Goal: Task Accomplishment & Management: Manage account settings

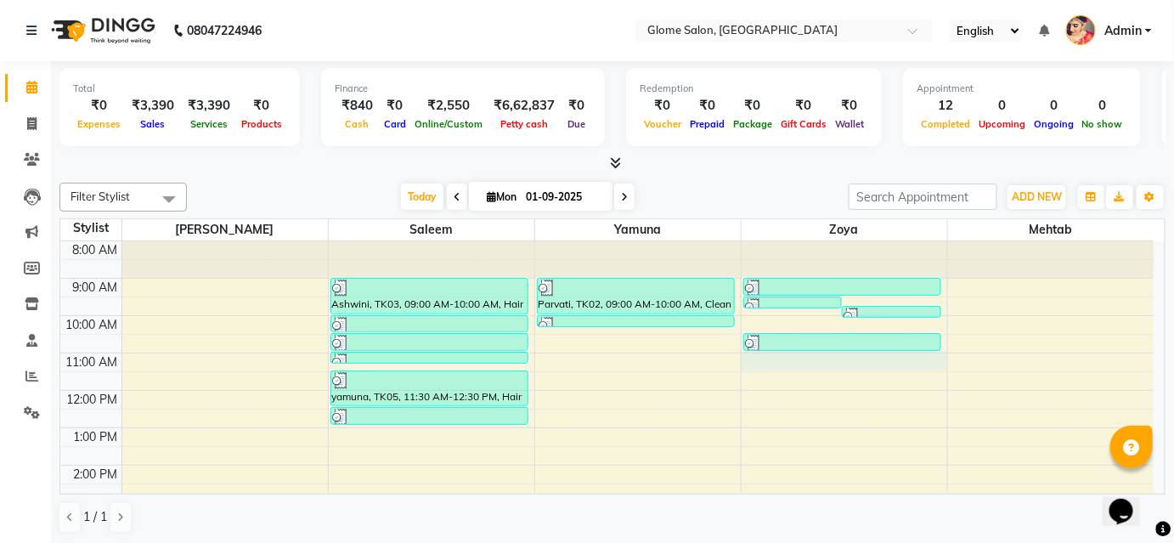
click at [909, 368] on div "8:00 AM 9:00 AM 10:00 AM 11:00 AM 12:00 PM 1:00 PM 2:00 PM 3:00 PM 4:00 PM 5:00…" at bounding box center [606, 483] width 1093 height 485
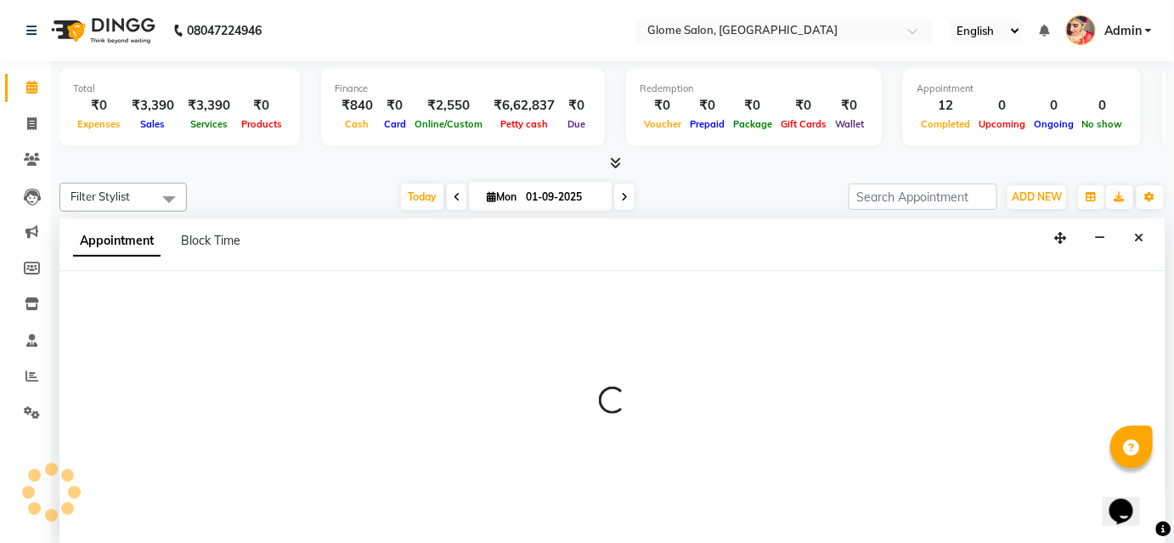
select select "63052"
select select "660"
select select "tentative"
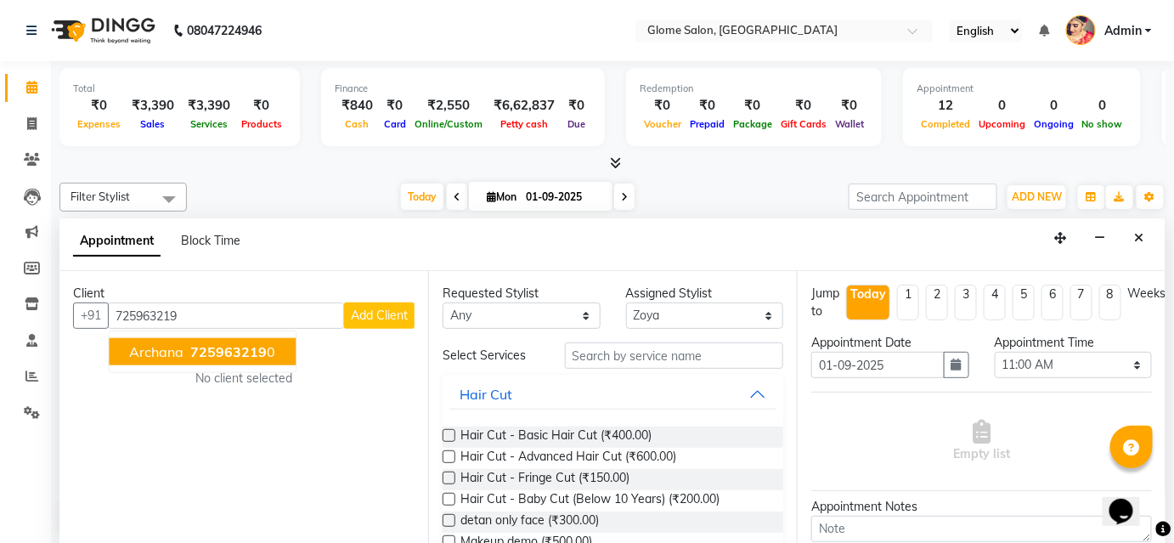
click at [239, 358] on button "Archana 725963219 0" at bounding box center [202, 351] width 187 height 27
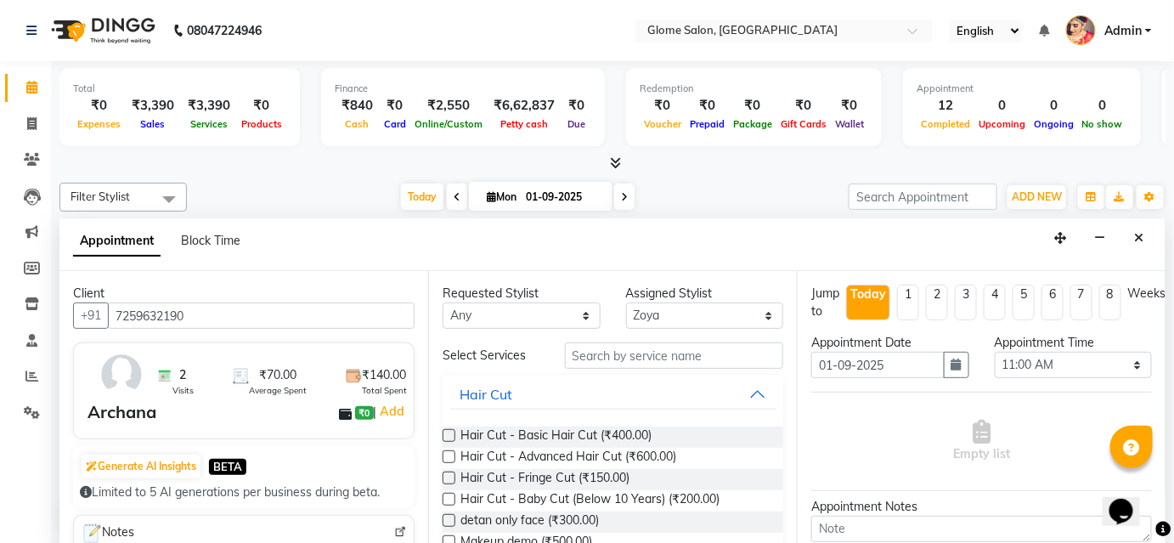
type input "7259632190"
click at [597, 357] on input "text" at bounding box center [674, 355] width 218 height 26
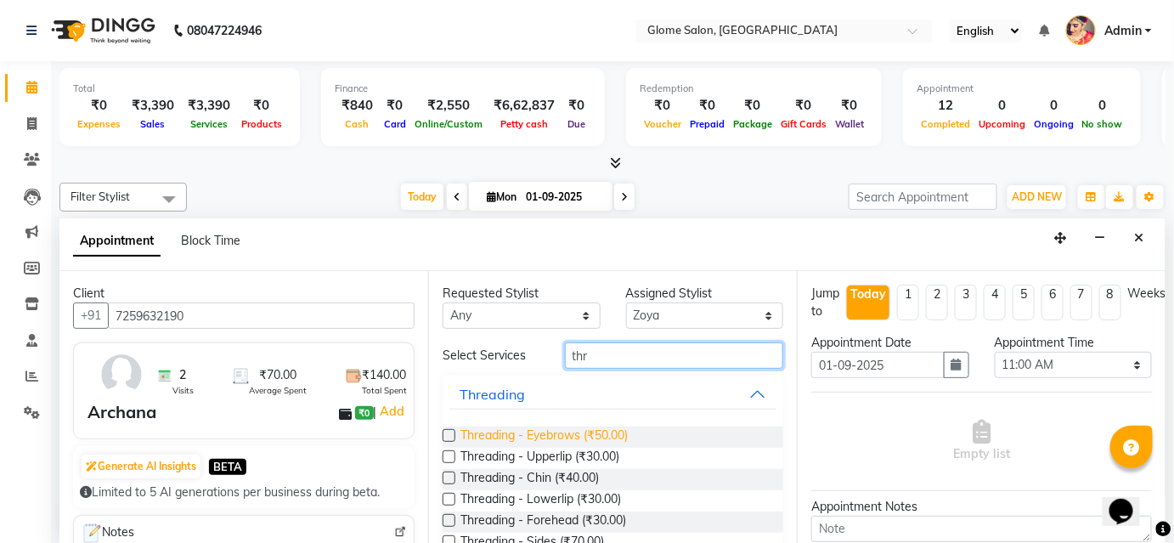
type input "thr"
drag, startPoint x: 602, startPoint y: 430, endPoint x: 557, endPoint y: 434, distance: 45.2
click at [597, 431] on span "Threading - Eyebrows (₹50.00)" at bounding box center [543, 436] width 167 height 21
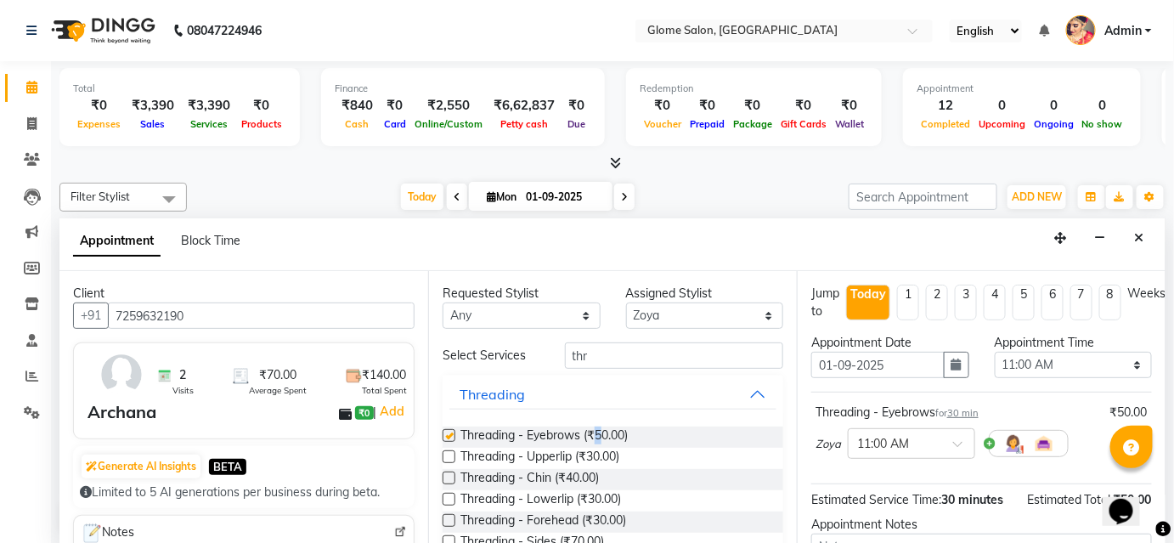
checkbox input "false"
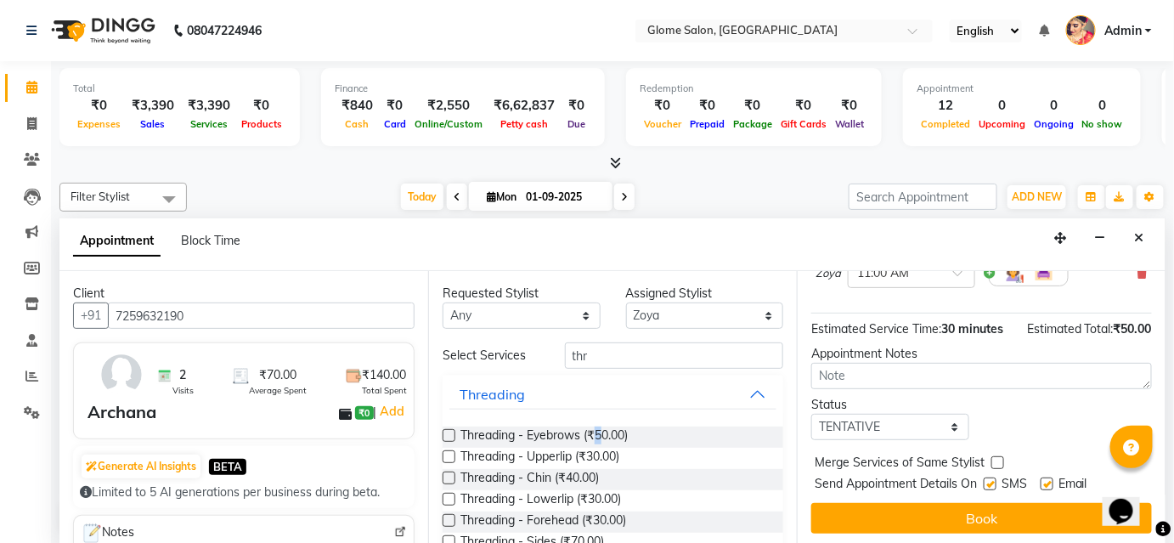
scroll to position [172, 0]
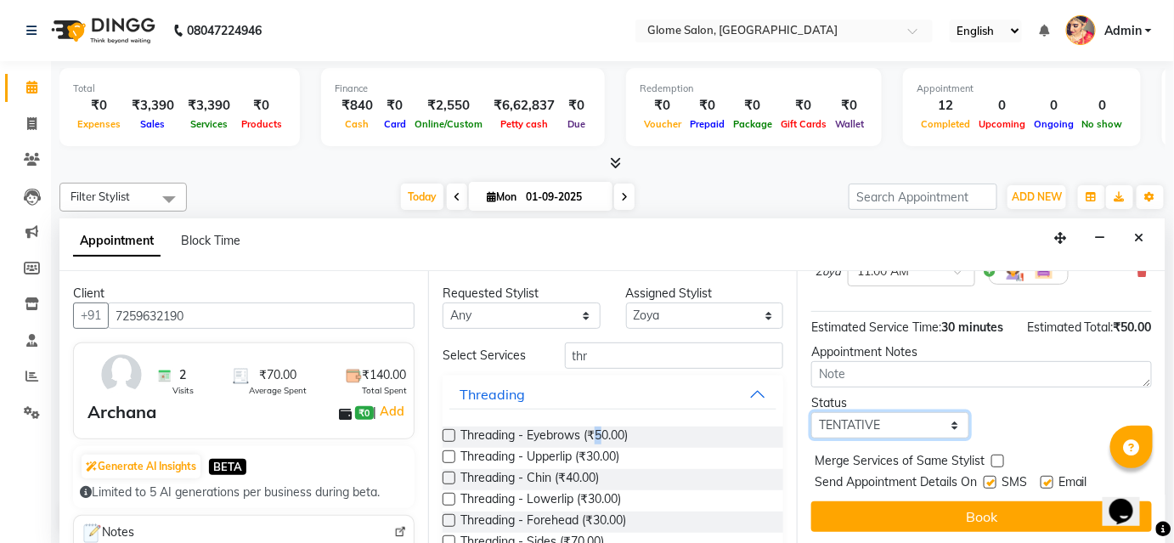
drag, startPoint x: 909, startPoint y: 424, endPoint x: 909, endPoint y: 433, distance: 9.3
click at [909, 424] on select "Select TENTATIVE CONFIRM CHECK-IN UPCOMING" at bounding box center [890, 425] width 158 height 26
select select "confirm booking"
click at [811, 412] on select "Select TENTATIVE CONFIRM CHECK-IN UPCOMING" at bounding box center [890, 425] width 158 height 26
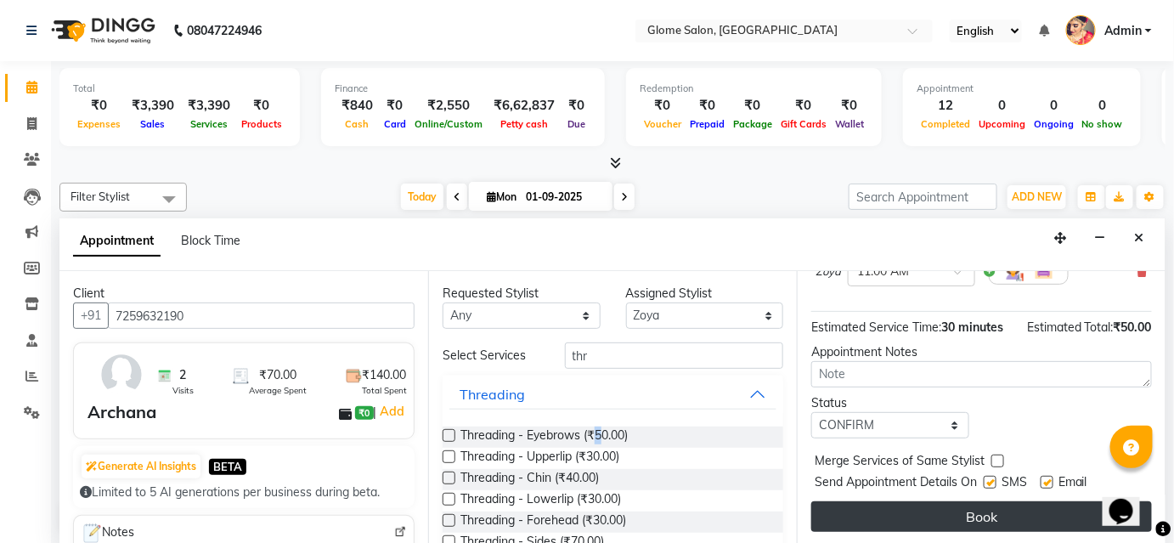
click at [892, 519] on button "Book" at bounding box center [981, 516] width 341 height 31
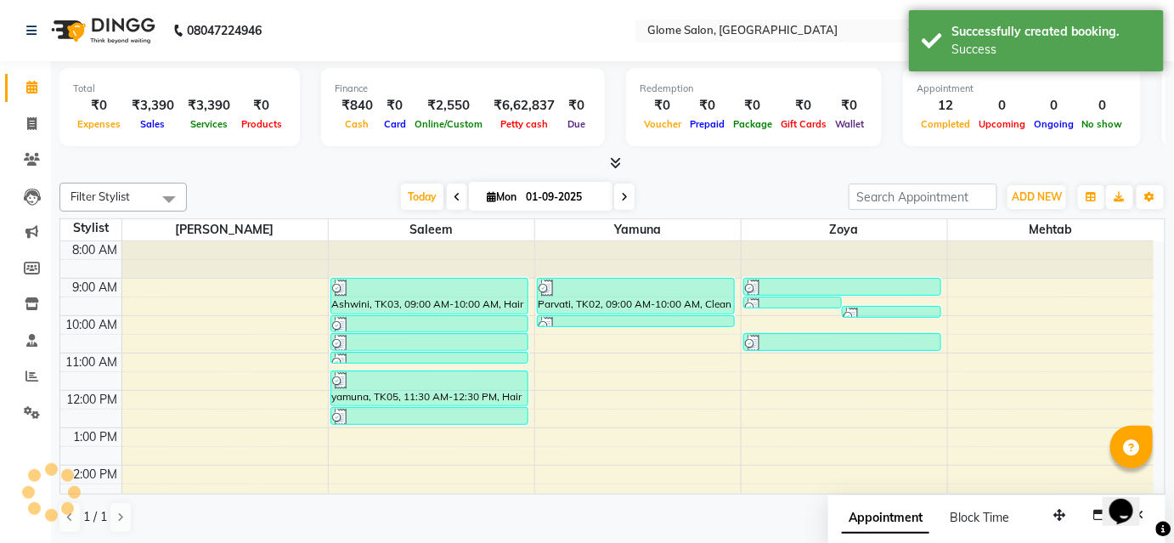
scroll to position [0, 0]
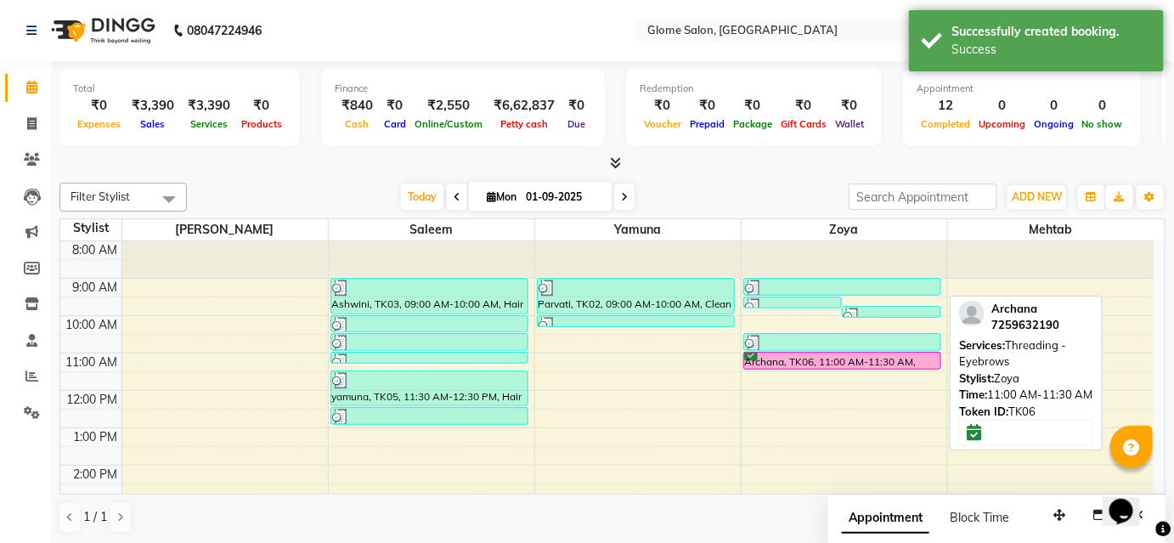
click at [782, 357] on div "Archana, TK06, 11:00 AM-11:30 AM, Threading - Eyebrows" at bounding box center [842, 360] width 197 height 16
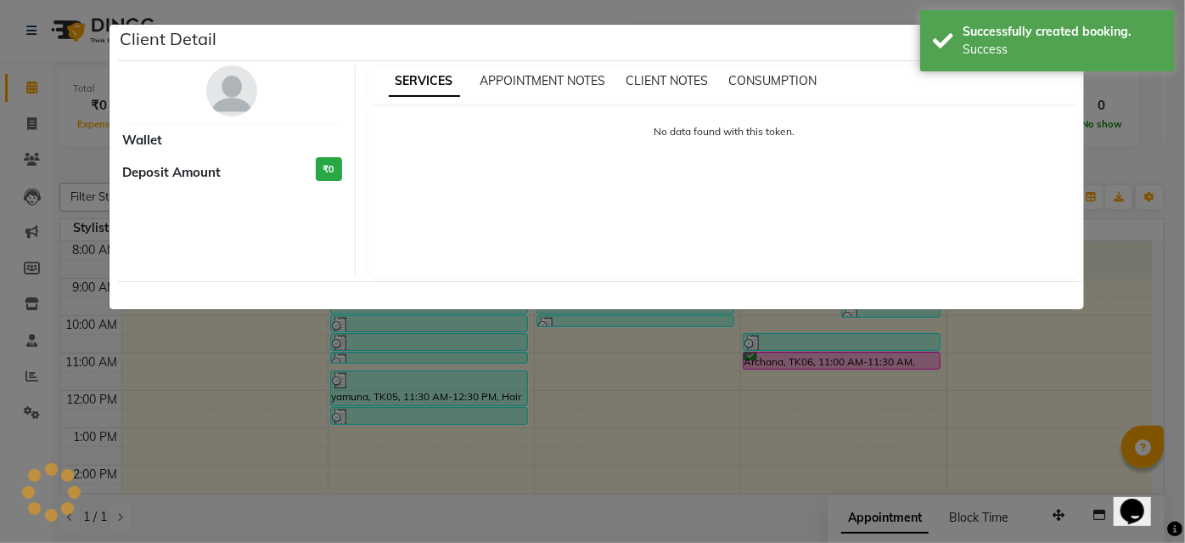
select select "6"
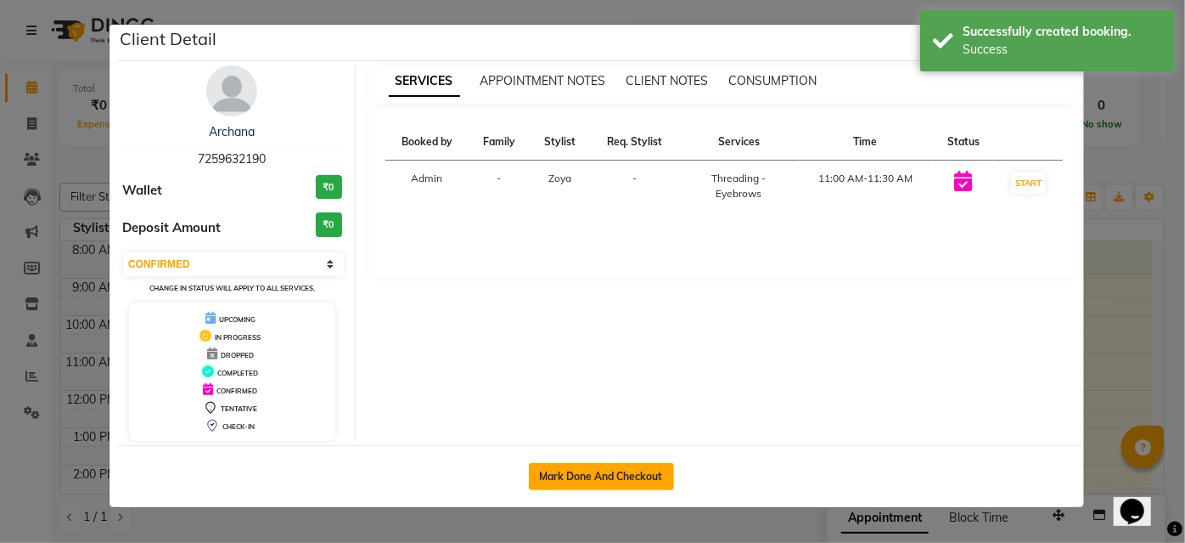
click at [643, 472] on button "Mark Done And Checkout" at bounding box center [601, 476] width 145 height 27
select select "service"
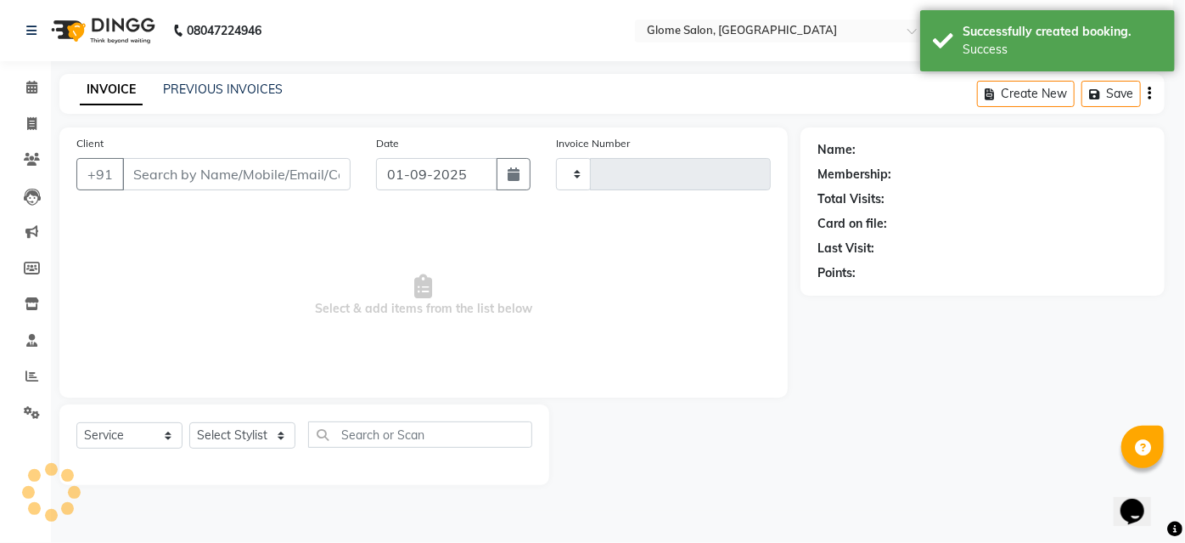
type input "2143"
select select "3"
select select "5199"
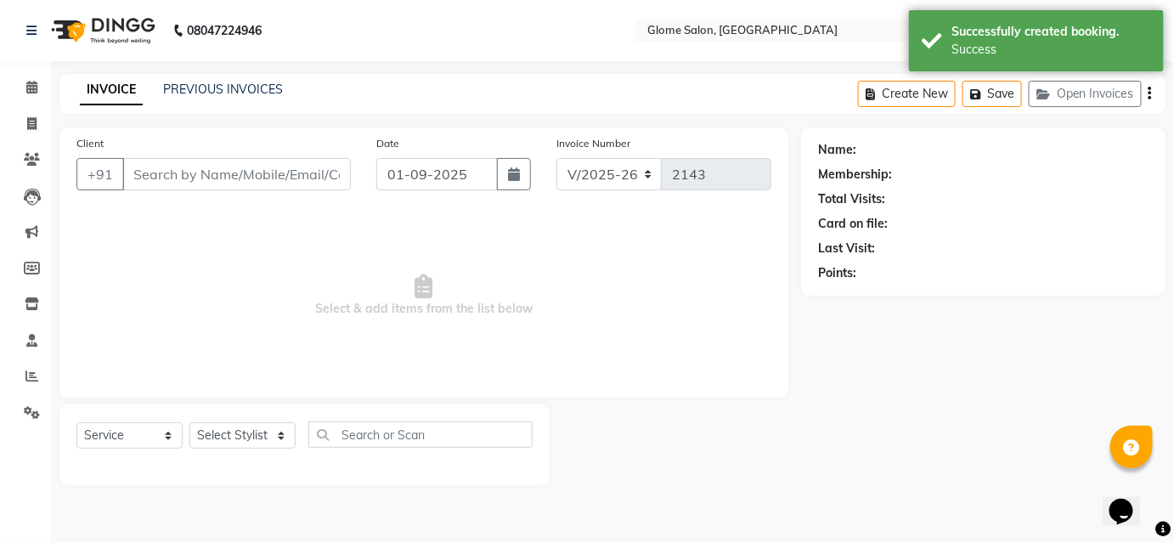
type input "7259632190"
select select "63052"
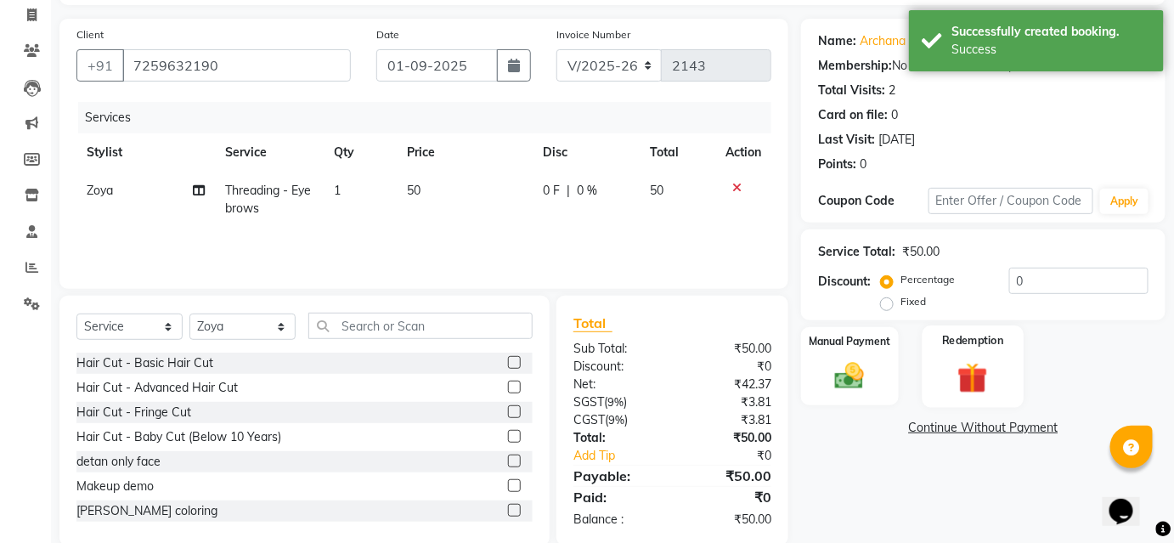
scroll to position [137, 0]
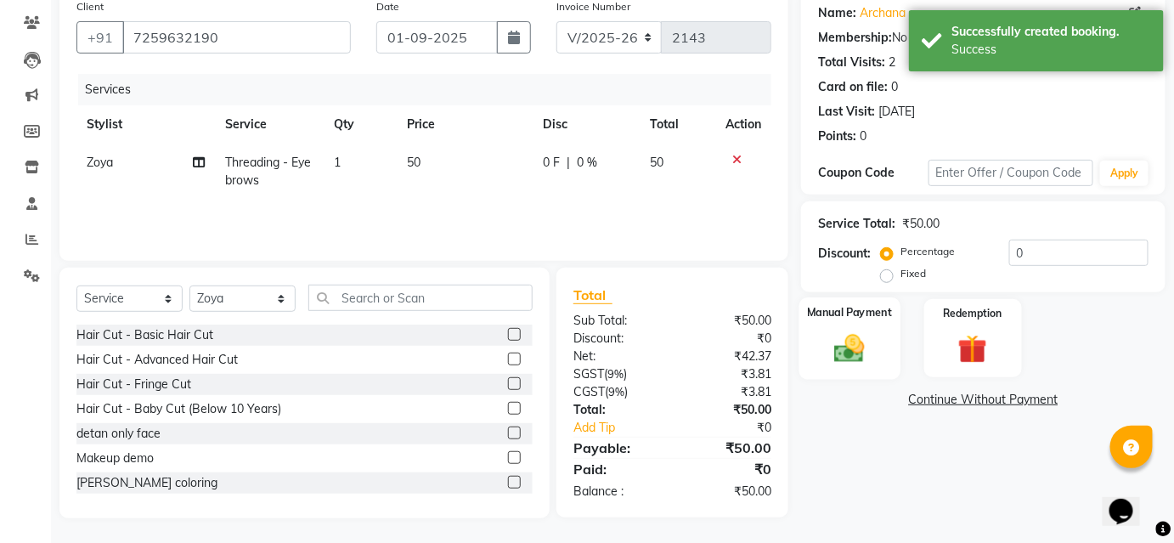
click at [870, 350] on img at bounding box center [849, 347] width 49 height 35
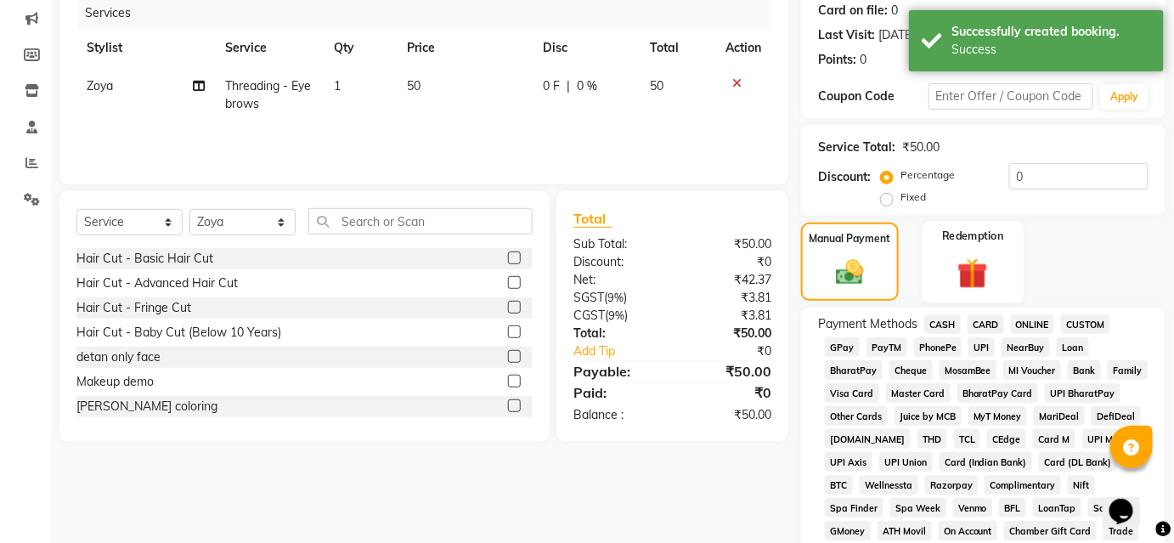
scroll to position [214, 0]
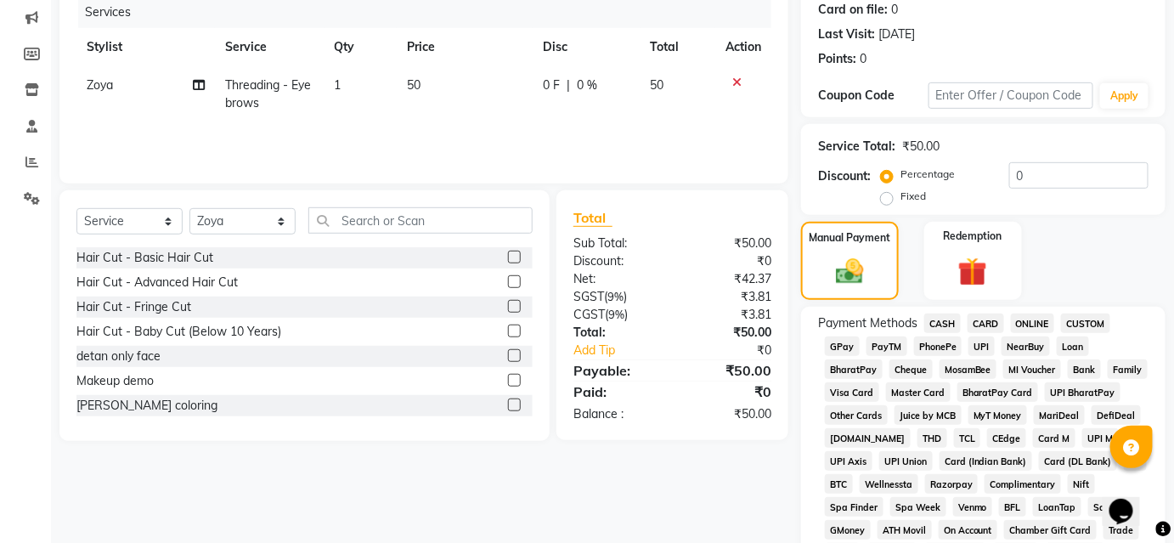
click at [973, 341] on span "UPI" at bounding box center [981, 346] width 26 height 20
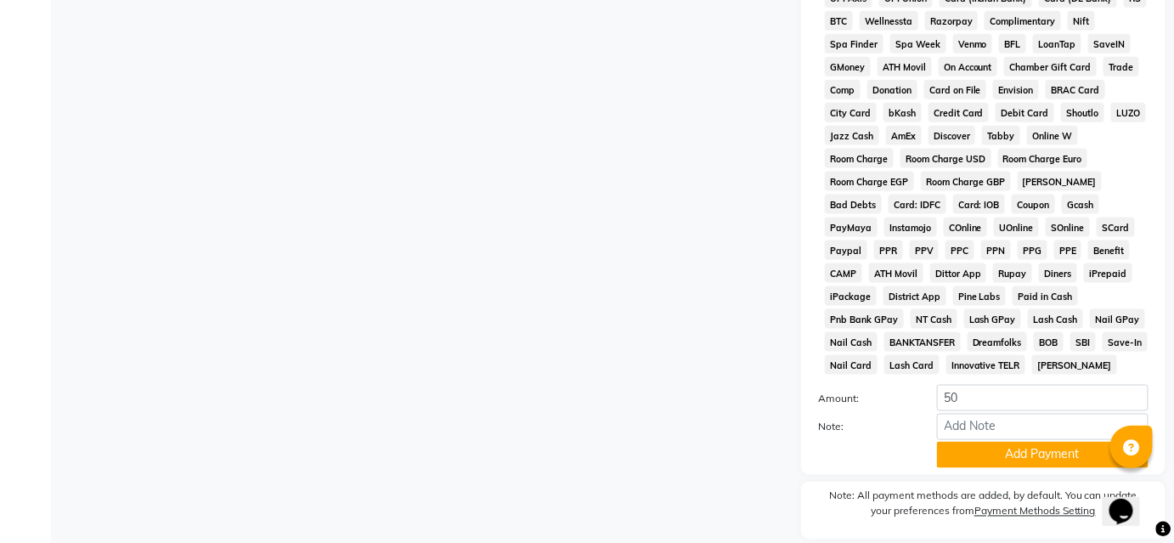
scroll to position [735, 0]
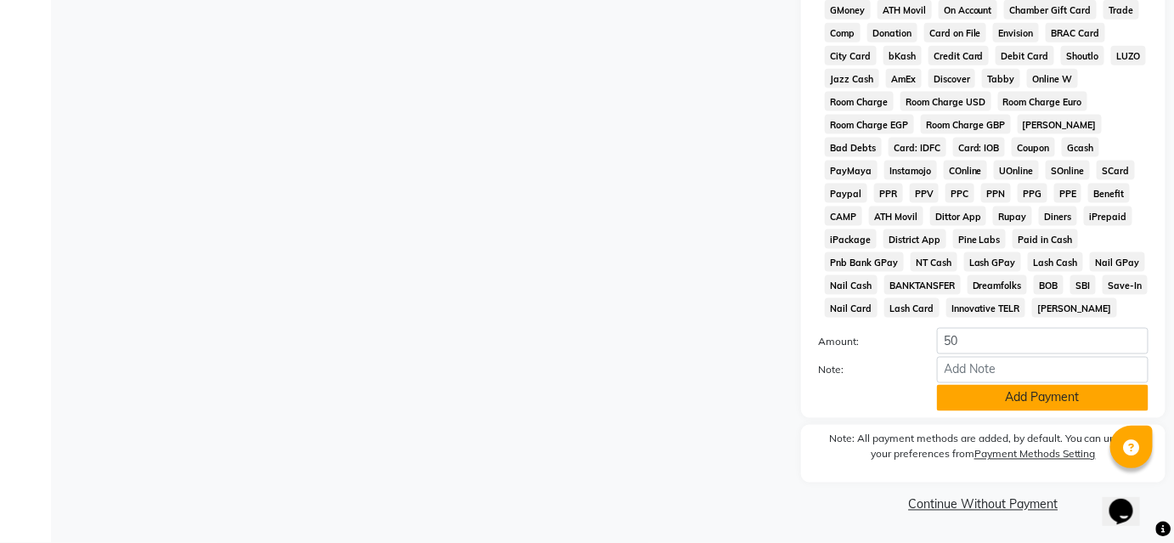
click at [990, 399] on button "Add Payment" at bounding box center [1042, 398] width 211 height 26
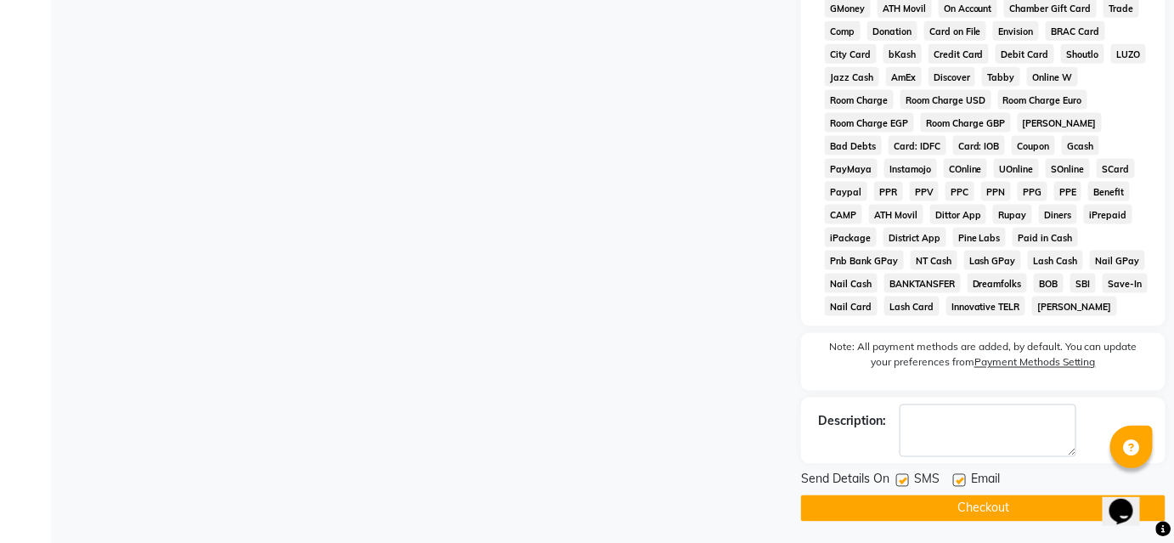
click at [949, 505] on button "Checkout" at bounding box center [983, 508] width 364 height 26
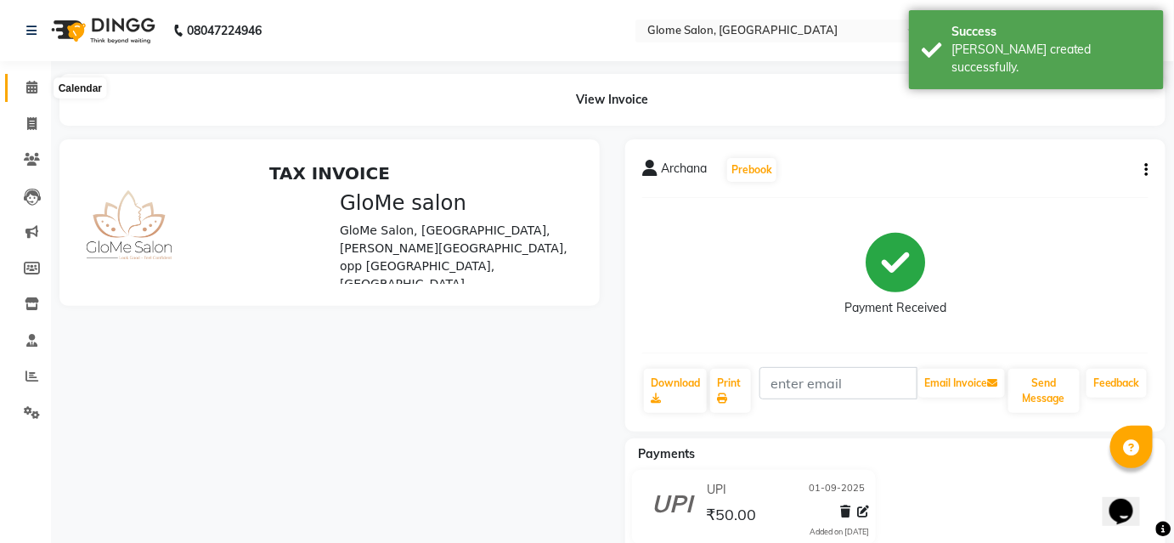
click at [20, 87] on span at bounding box center [32, 88] width 30 height 20
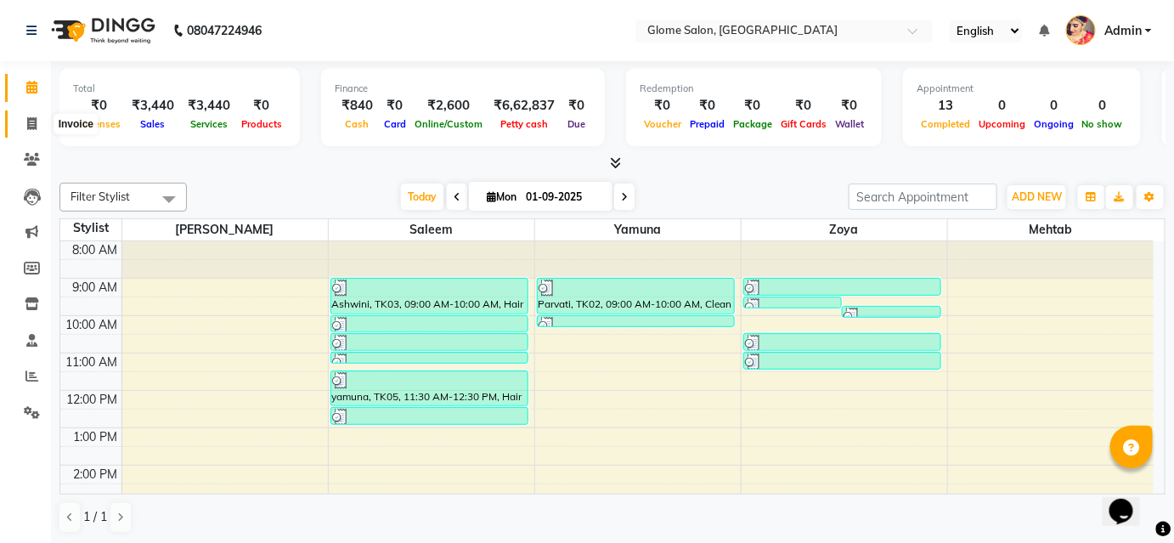
click at [32, 128] on icon at bounding box center [31, 123] width 9 height 13
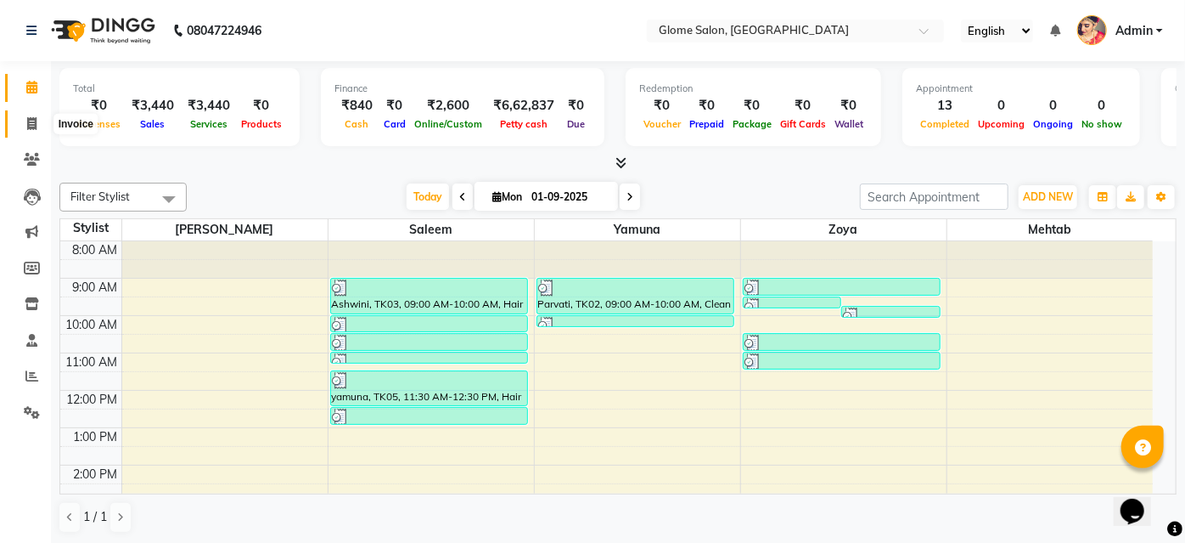
select select "service"
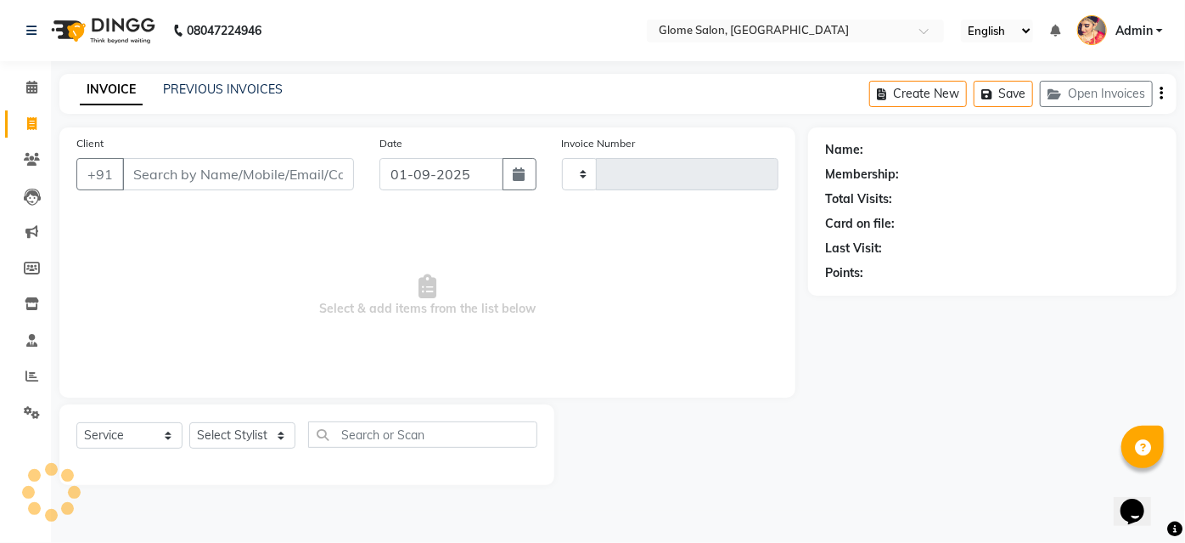
type input "2144"
select select "5199"
click at [36, 97] on span at bounding box center [32, 88] width 30 height 20
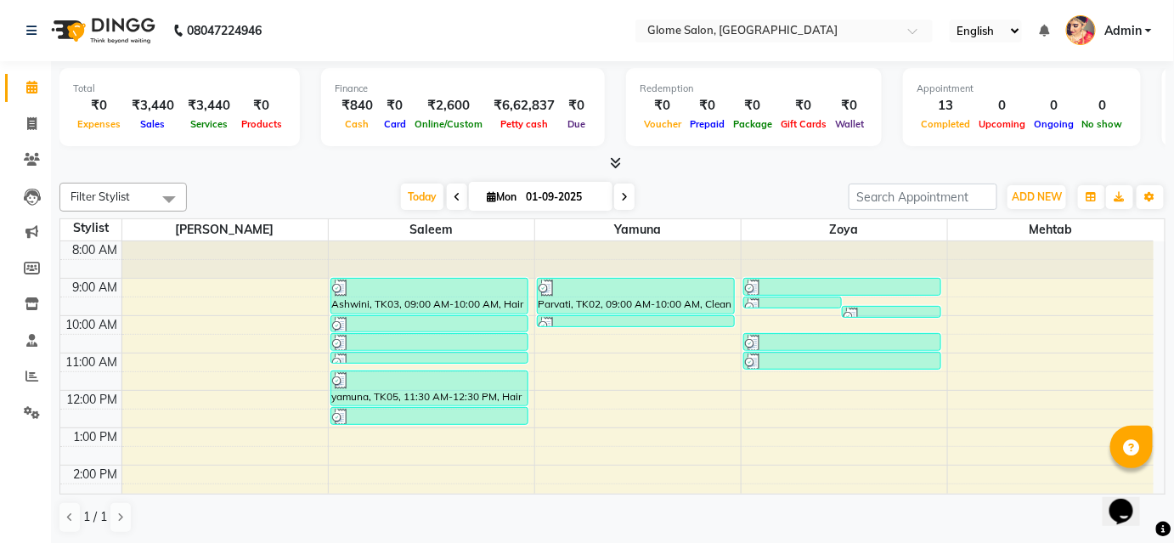
click at [684, 352] on td at bounding box center [637, 361] width 1032 height 19
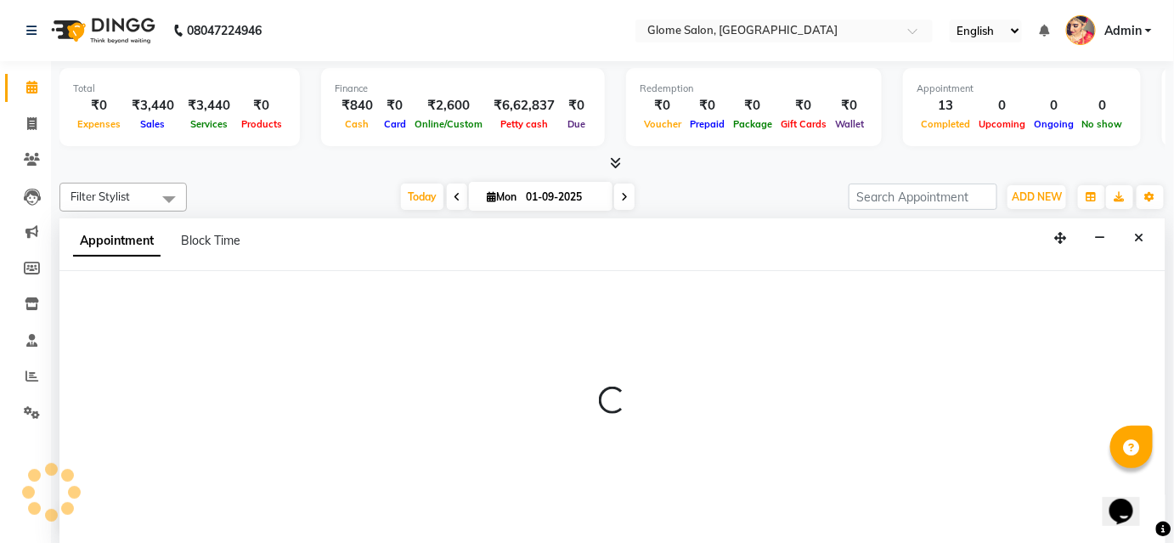
select select "34178"
select select "tentative"
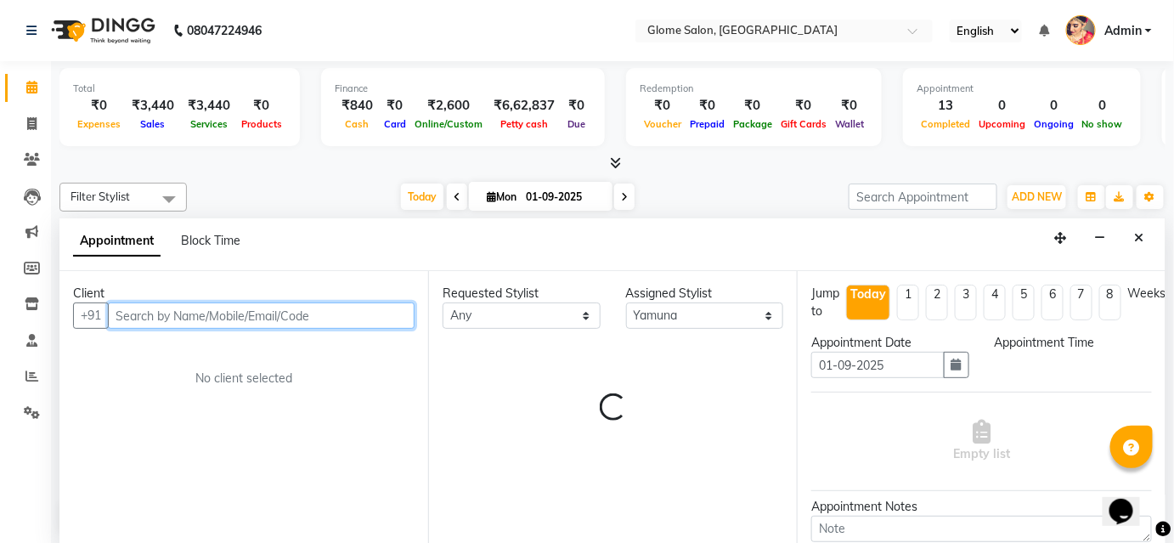
select select "630"
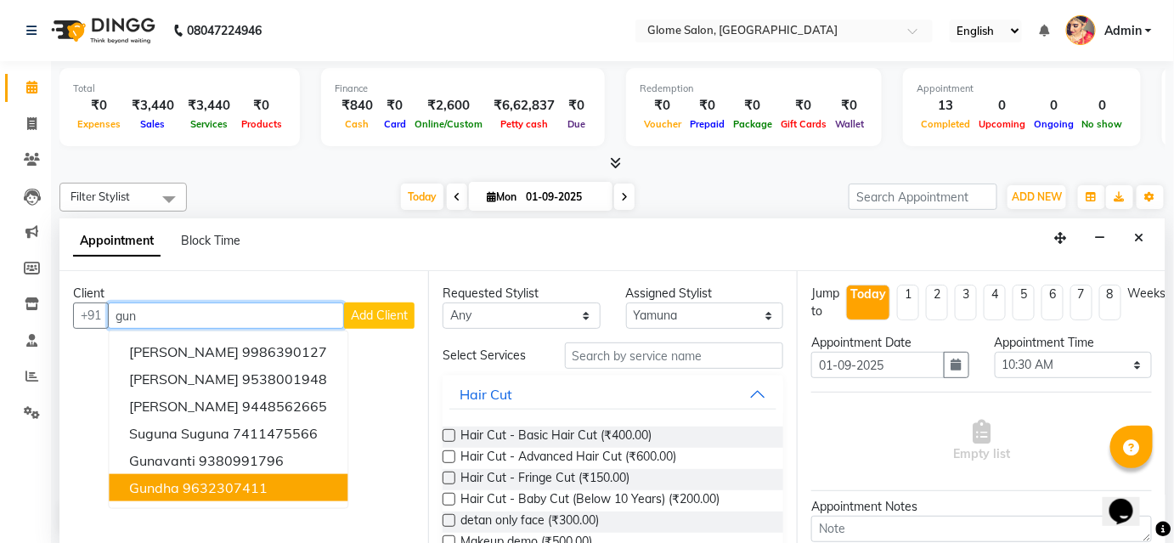
click at [253, 488] on ngb-highlight "9632307411" at bounding box center [225, 487] width 85 height 17
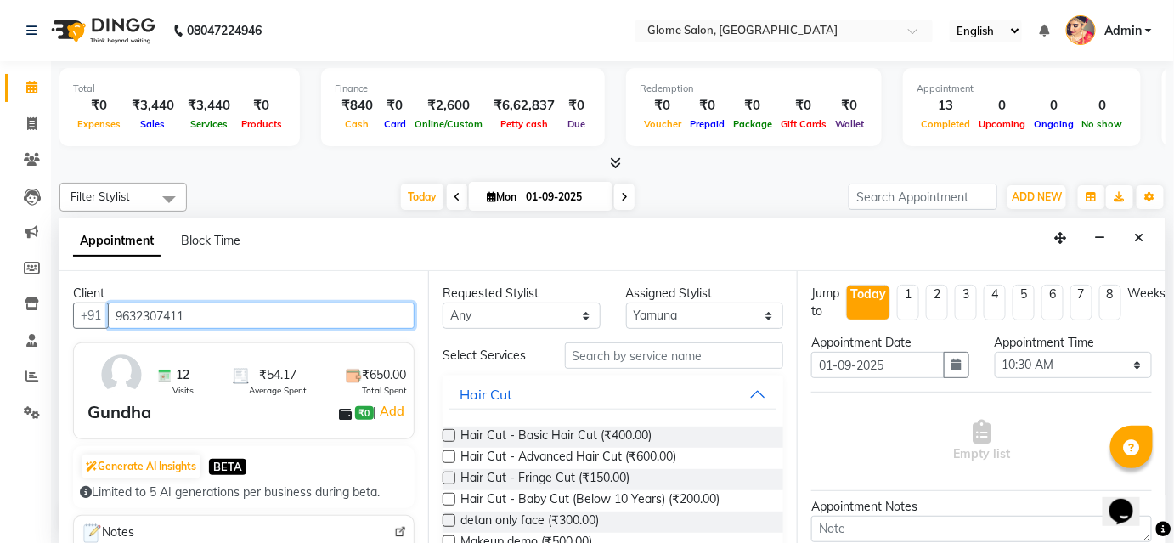
type input "9632307411"
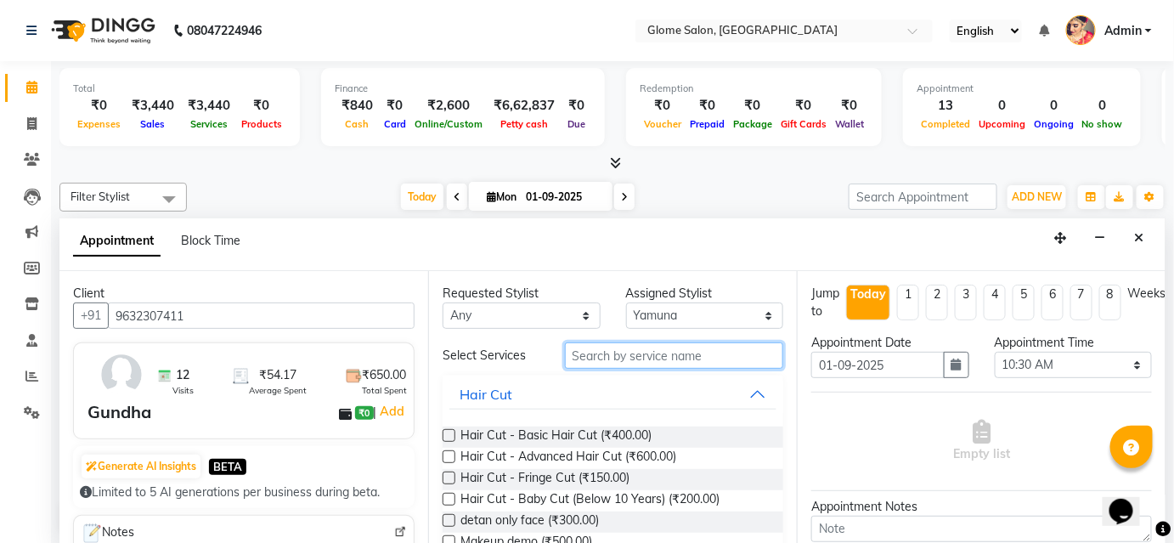
click at [582, 352] on input "text" at bounding box center [674, 355] width 218 height 26
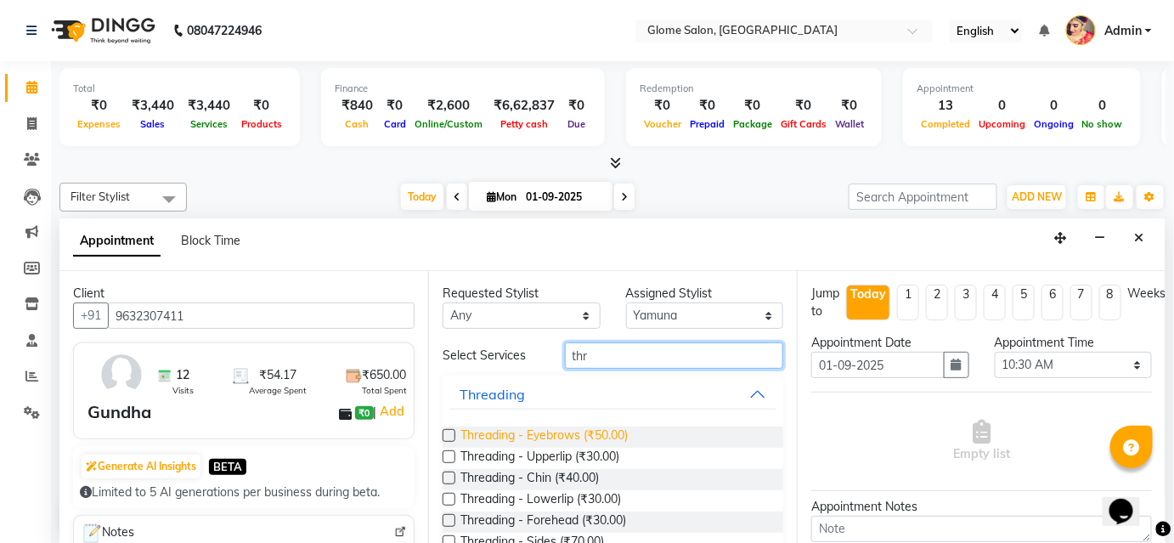
type input "thr"
click at [580, 434] on span "Threading - Eyebrows (₹50.00)" at bounding box center [543, 436] width 167 height 21
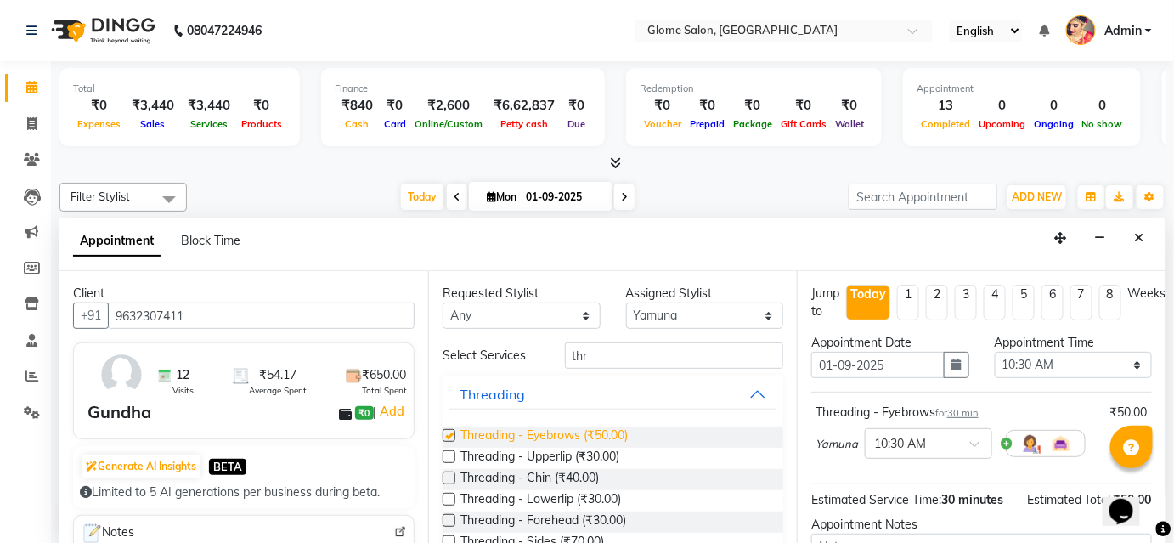
checkbox input "false"
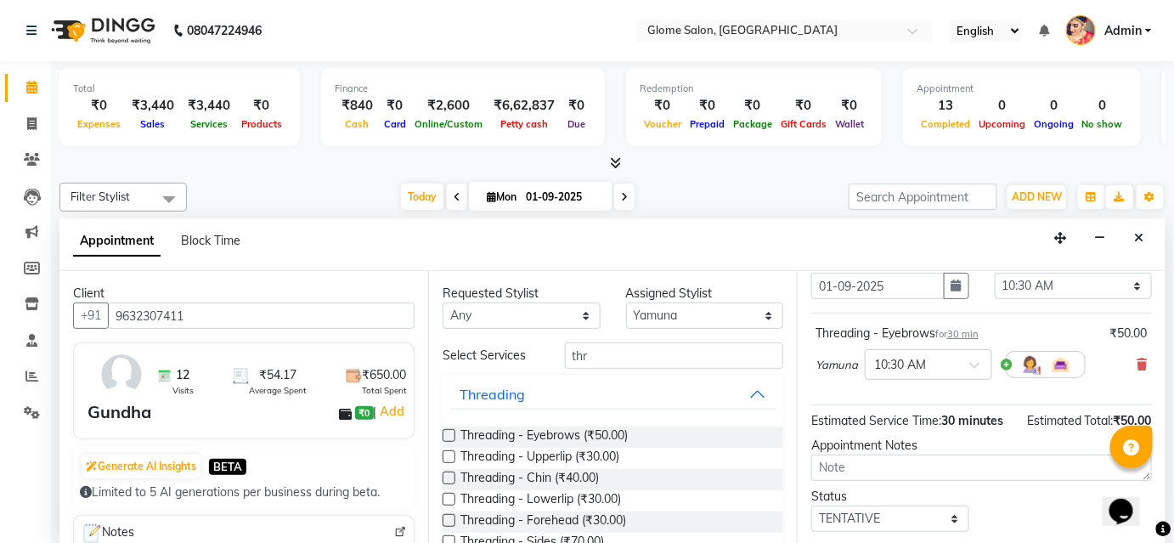
scroll to position [172, 0]
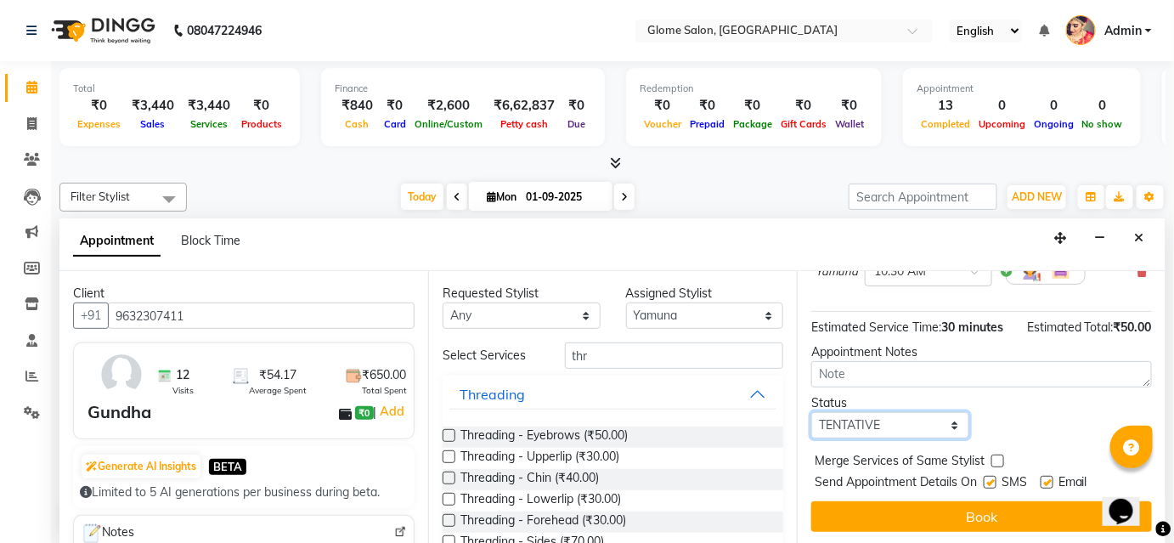
click at [937, 427] on select "Select TENTATIVE CONFIRM CHECK-IN UPCOMING" at bounding box center [890, 425] width 158 height 26
select select "confirm booking"
click at [811, 412] on select "Select TENTATIVE CONFIRM CHECK-IN UPCOMING" at bounding box center [890, 425] width 158 height 26
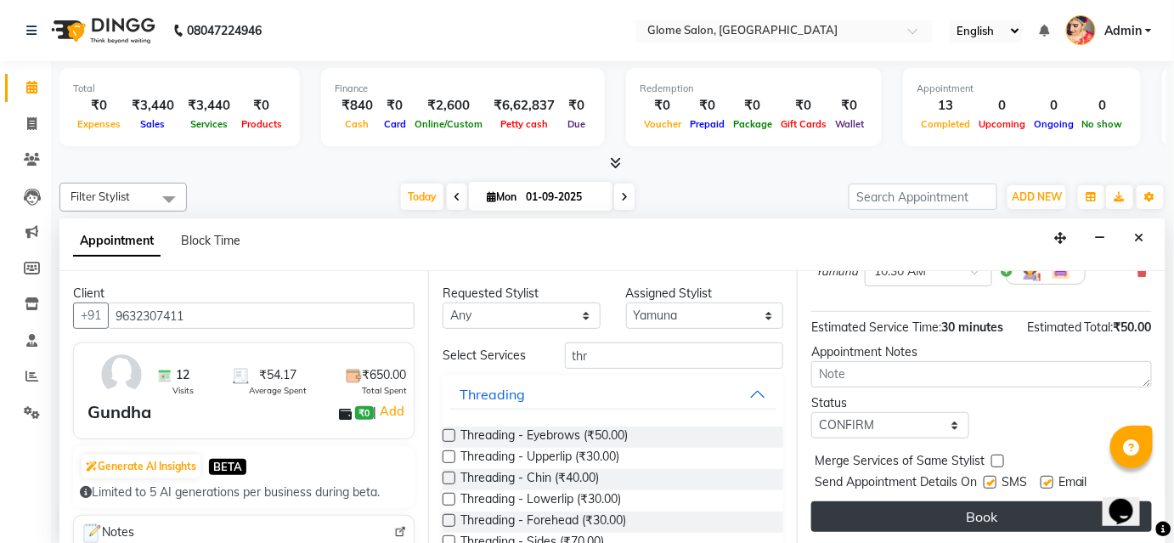
click at [904, 512] on button "Book" at bounding box center [981, 516] width 341 height 31
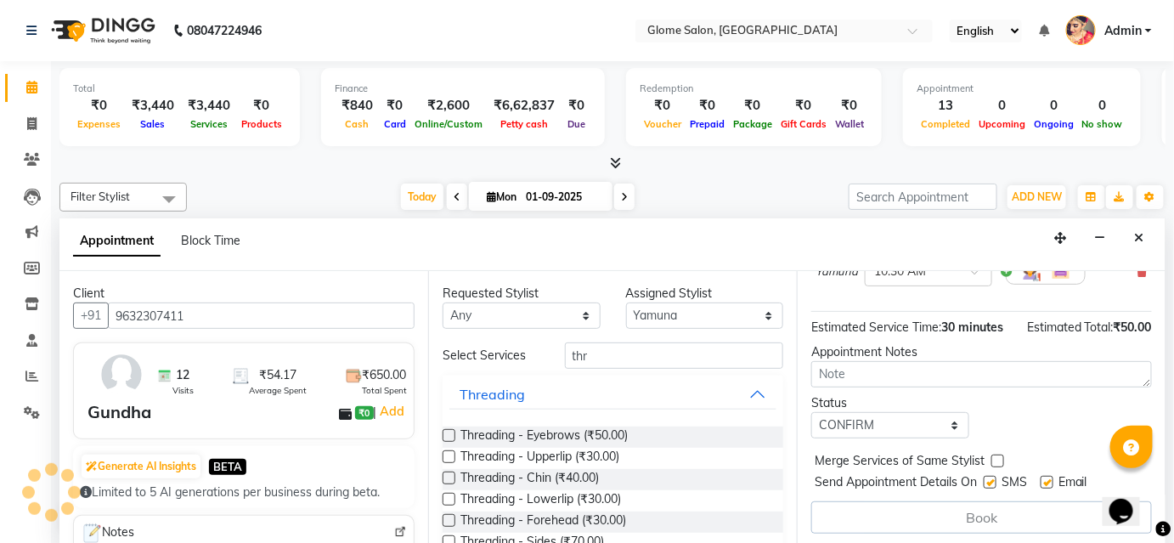
scroll to position [0, 0]
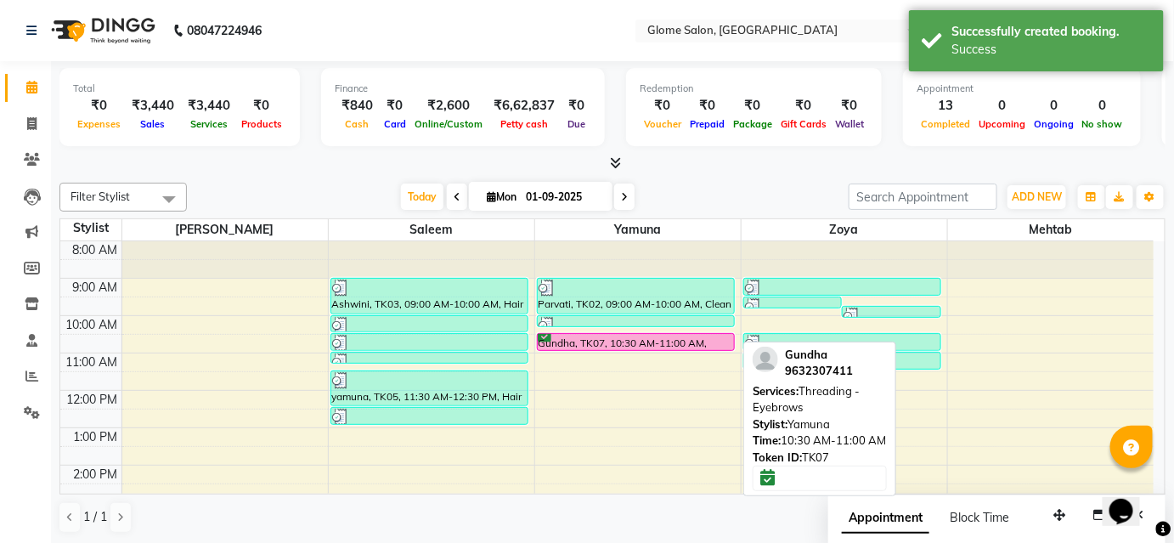
click at [703, 335] on div at bounding box center [635, 335] width 195 height 1
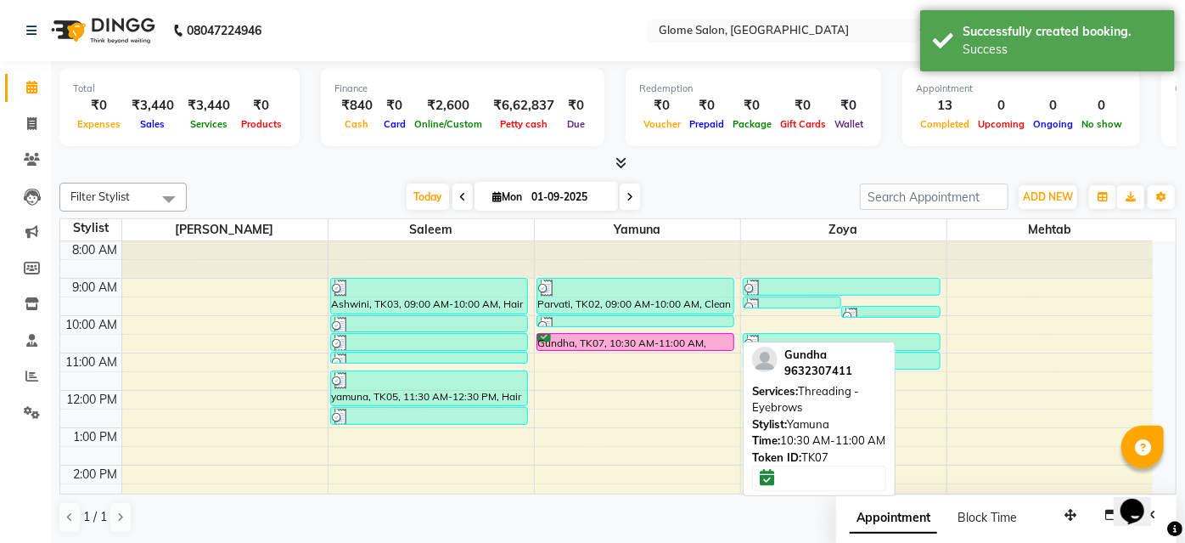
select select "6"
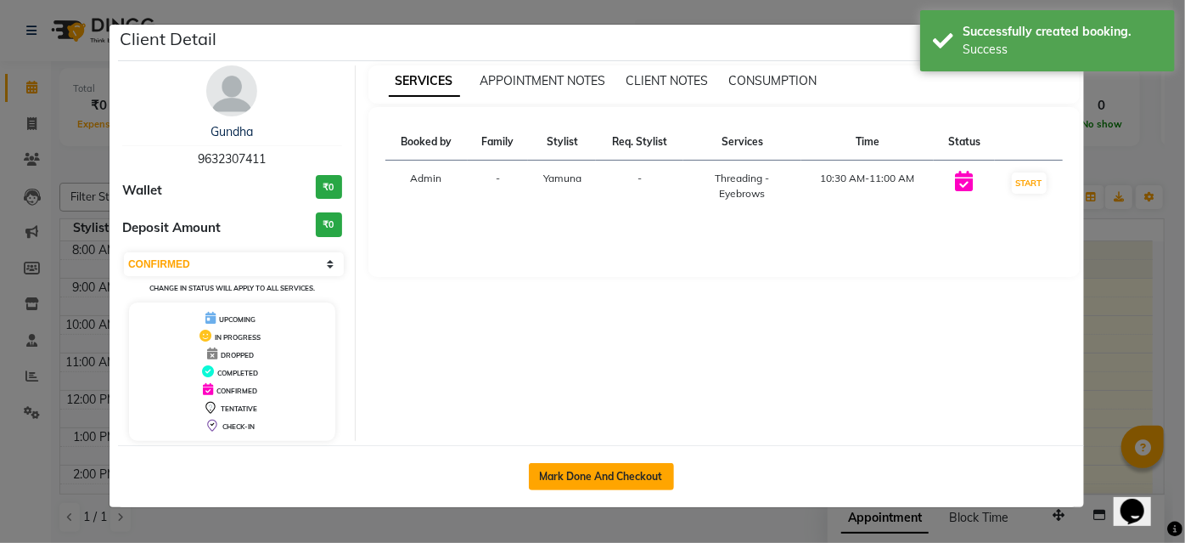
click at [623, 481] on button "Mark Done And Checkout" at bounding box center [601, 476] width 145 height 27
select select "service"
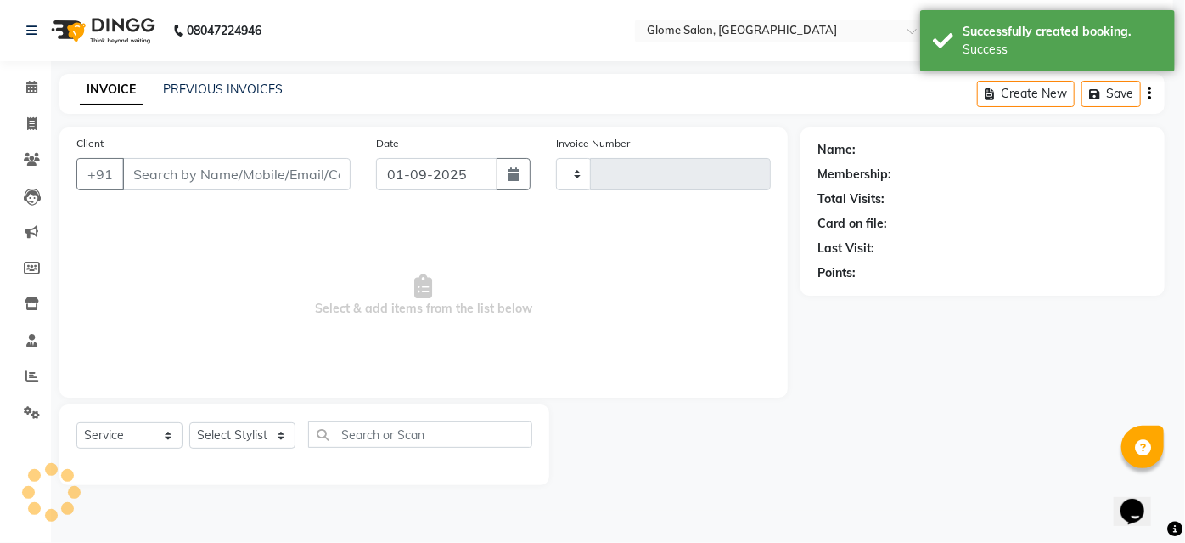
type input "2144"
select select "5199"
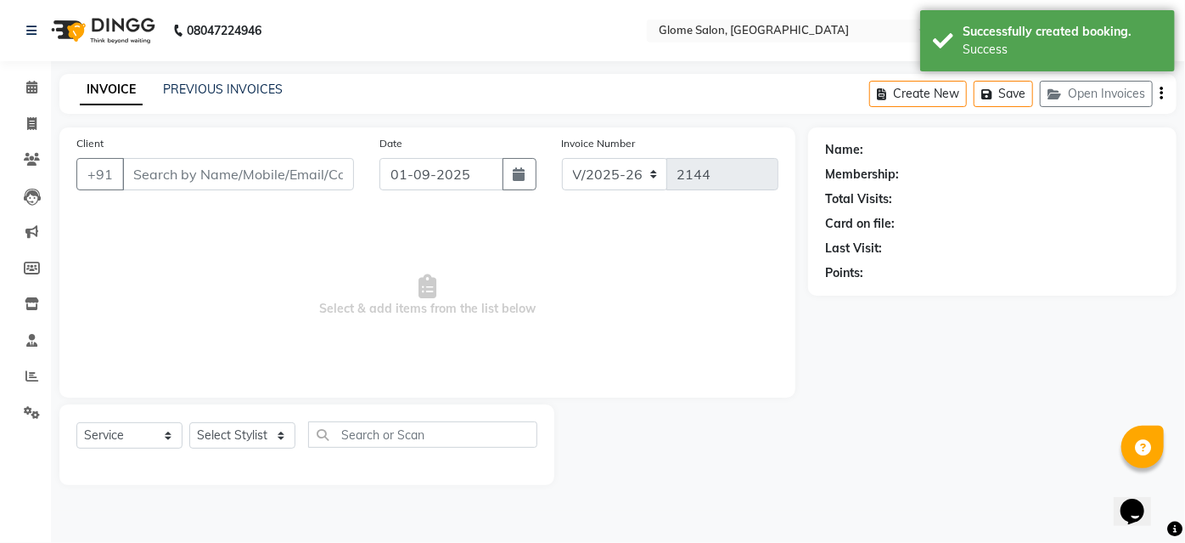
type input "9632307411"
select select "34178"
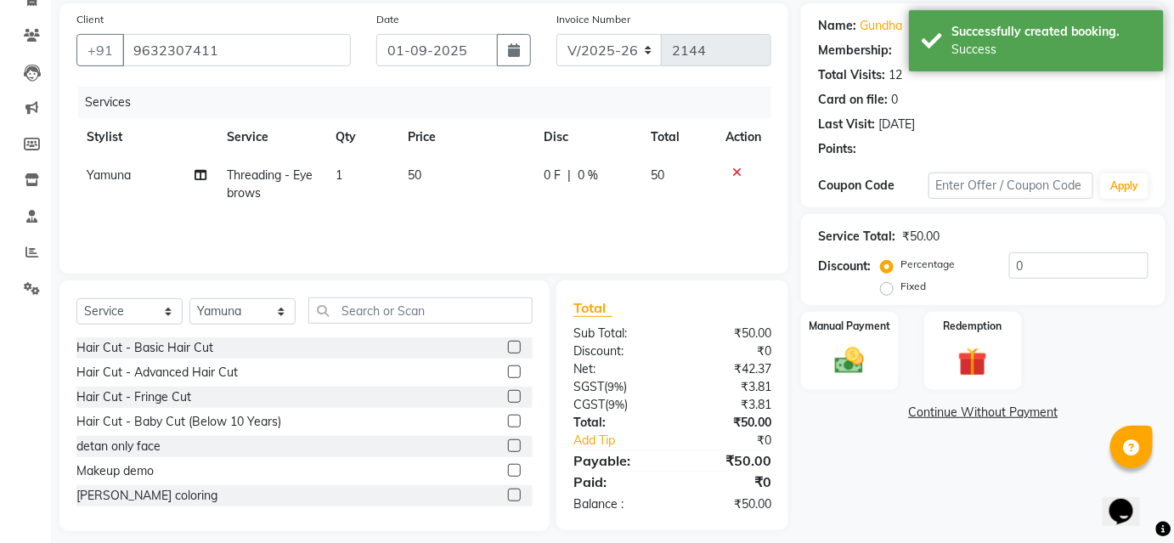
scroll to position [137, 0]
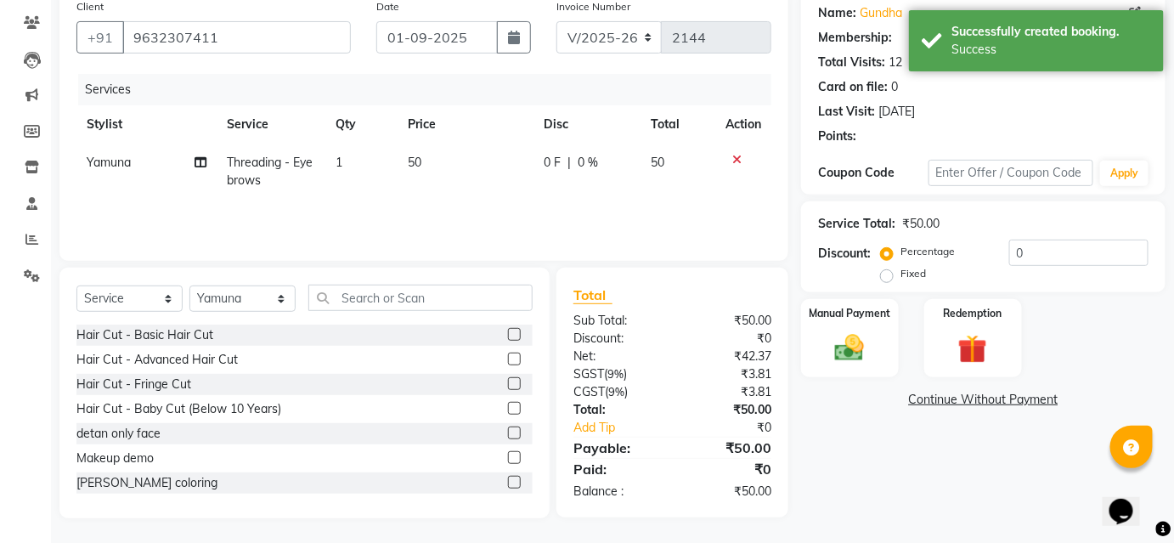
select select "1: Object"
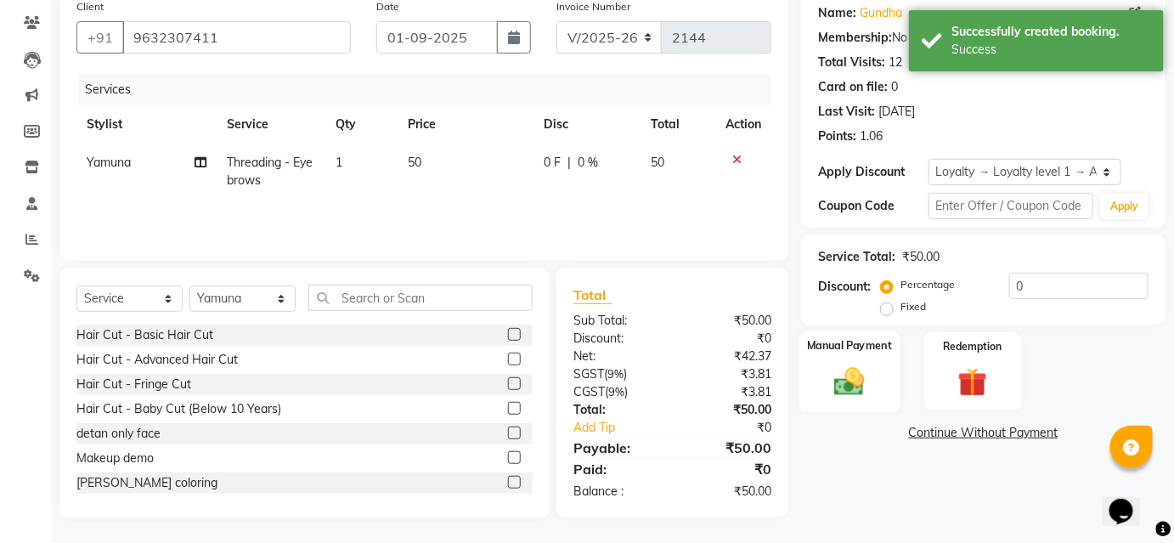
click at [858, 380] on img at bounding box center [849, 380] width 49 height 35
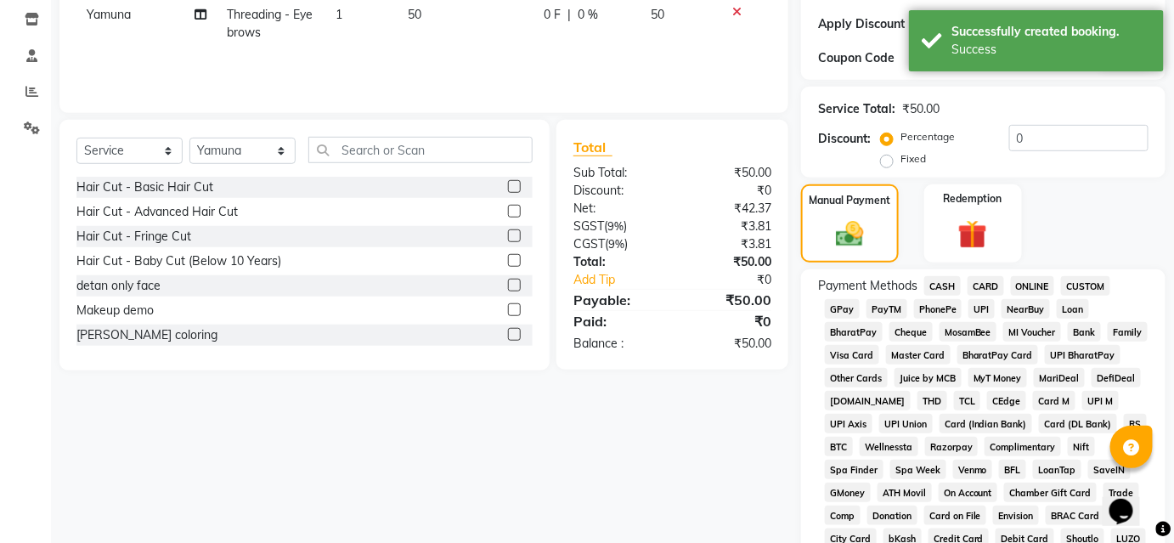
scroll to position [291, 0]
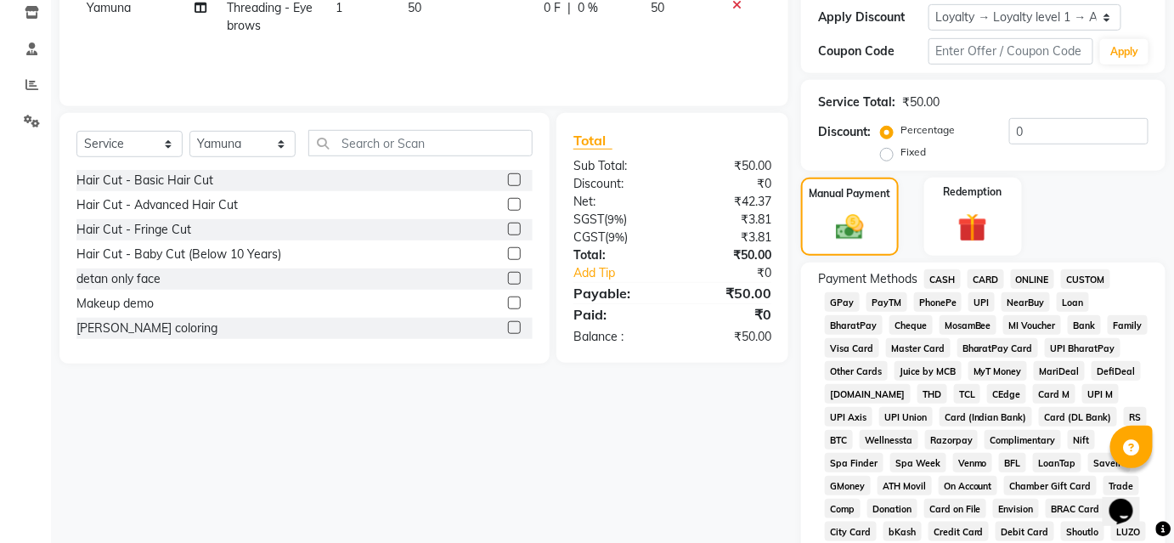
click at [949, 278] on span "CASH" at bounding box center [942, 279] width 37 height 20
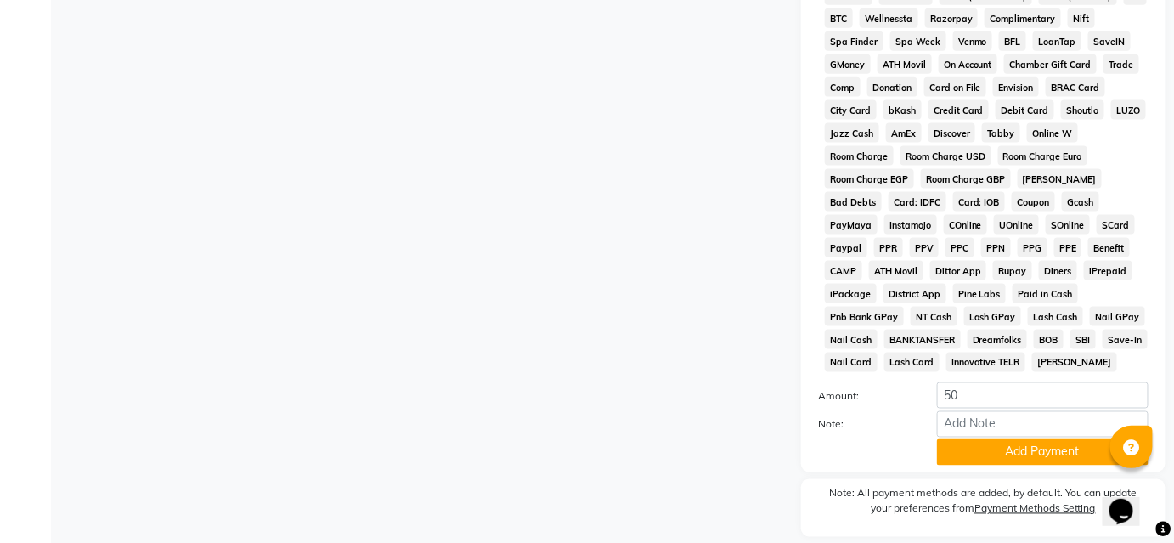
scroll to position [768, 0]
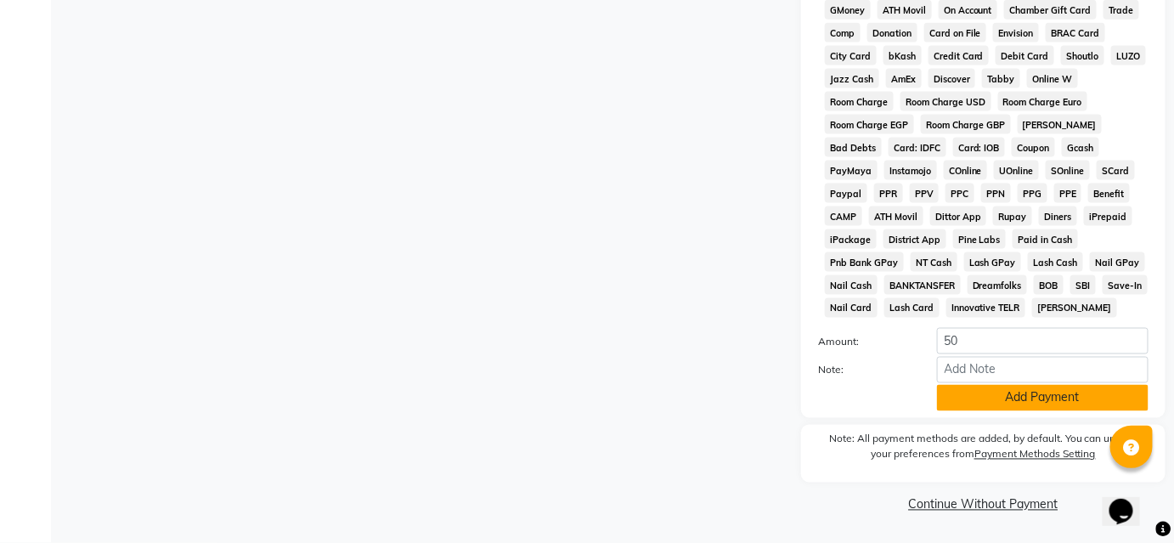
click at [1009, 402] on button "Add Payment" at bounding box center [1042, 398] width 211 height 26
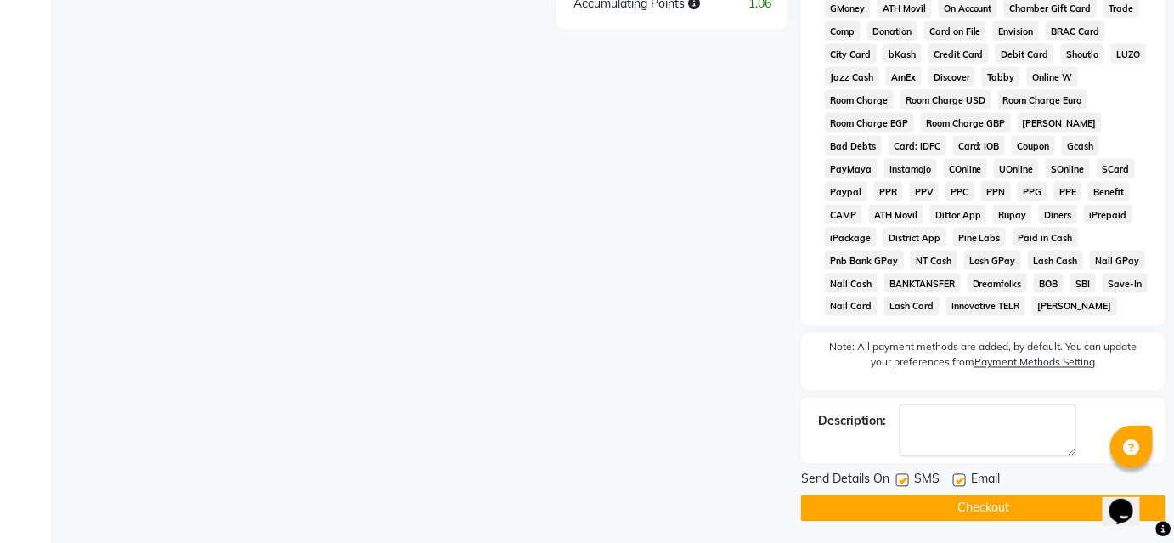
drag, startPoint x: 977, startPoint y: 514, endPoint x: 1014, endPoint y: 452, distance: 72.4
click at [977, 513] on button "Checkout" at bounding box center [983, 508] width 364 height 26
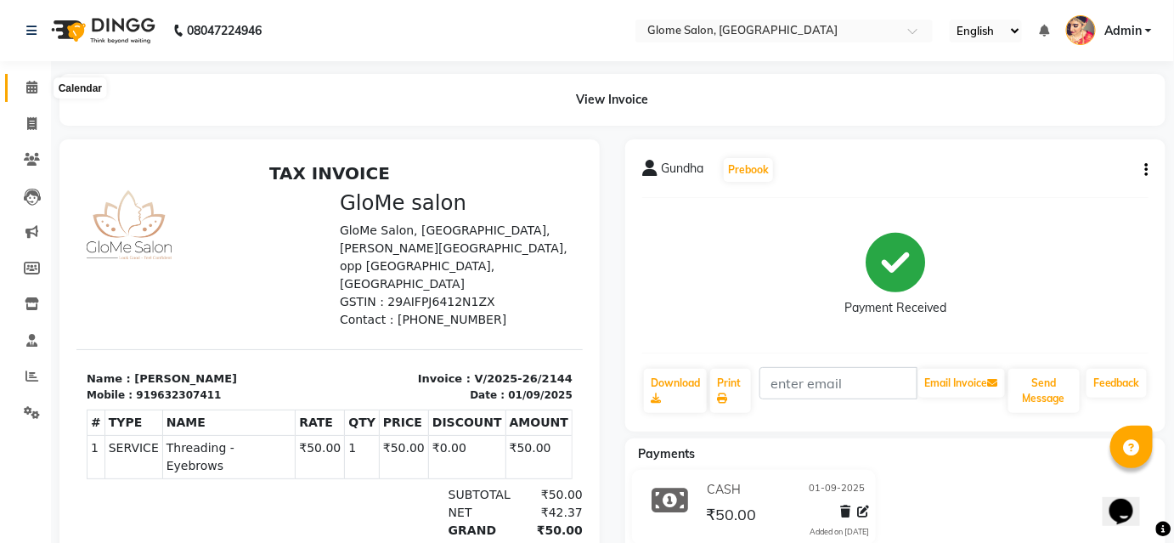
click at [28, 86] on icon at bounding box center [31, 87] width 11 height 13
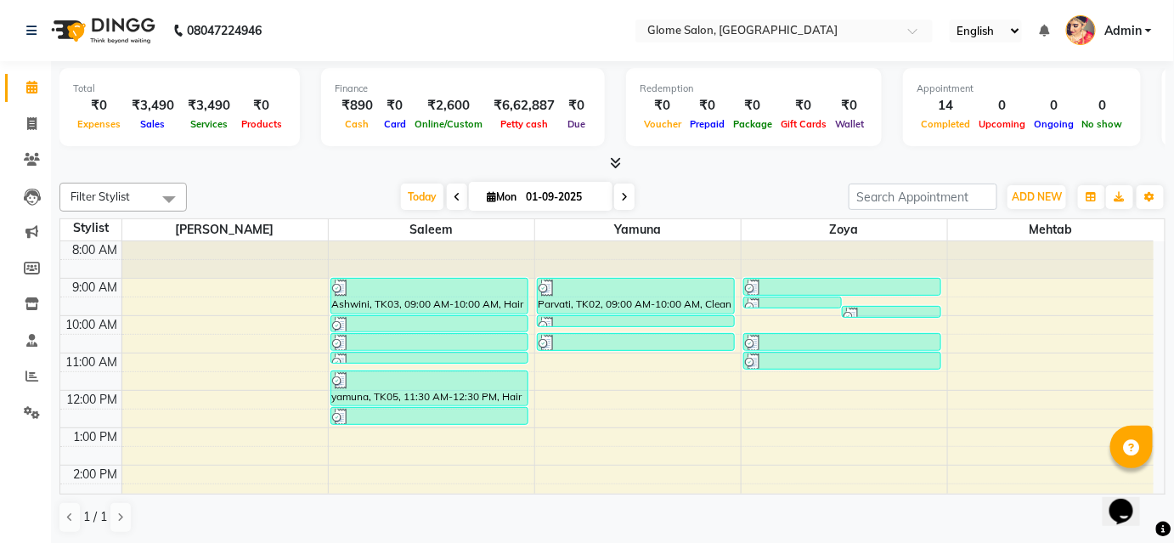
drag, startPoint x: 1140, startPoint y: 26, endPoint x: 1136, endPoint y: 38, distance: 12.6
click at [1140, 27] on span "Admin" at bounding box center [1122, 31] width 37 height 18
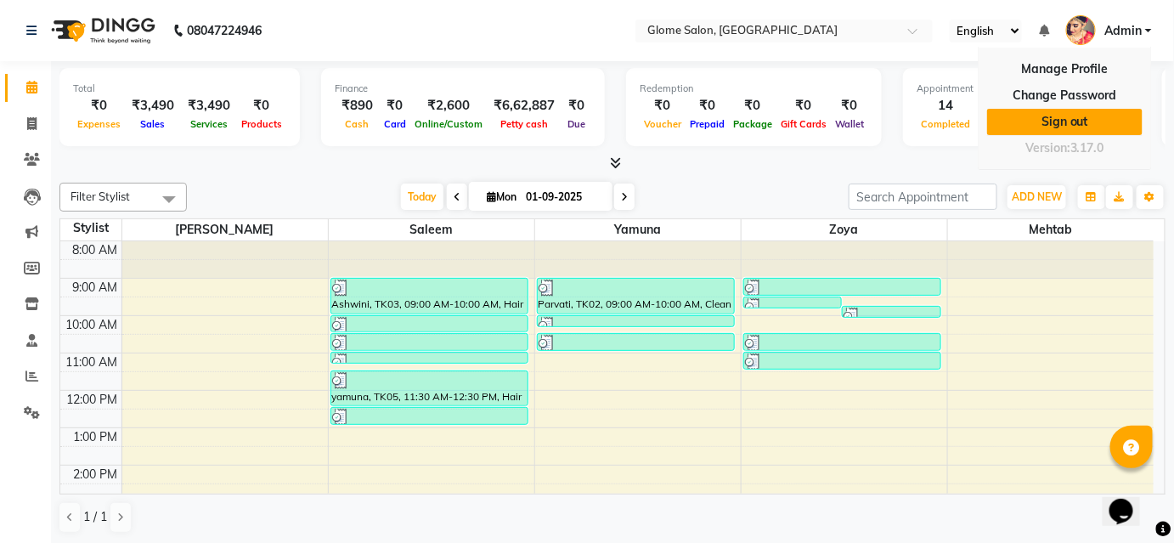
click at [1085, 118] on link "Sign out" at bounding box center [1064, 122] width 155 height 26
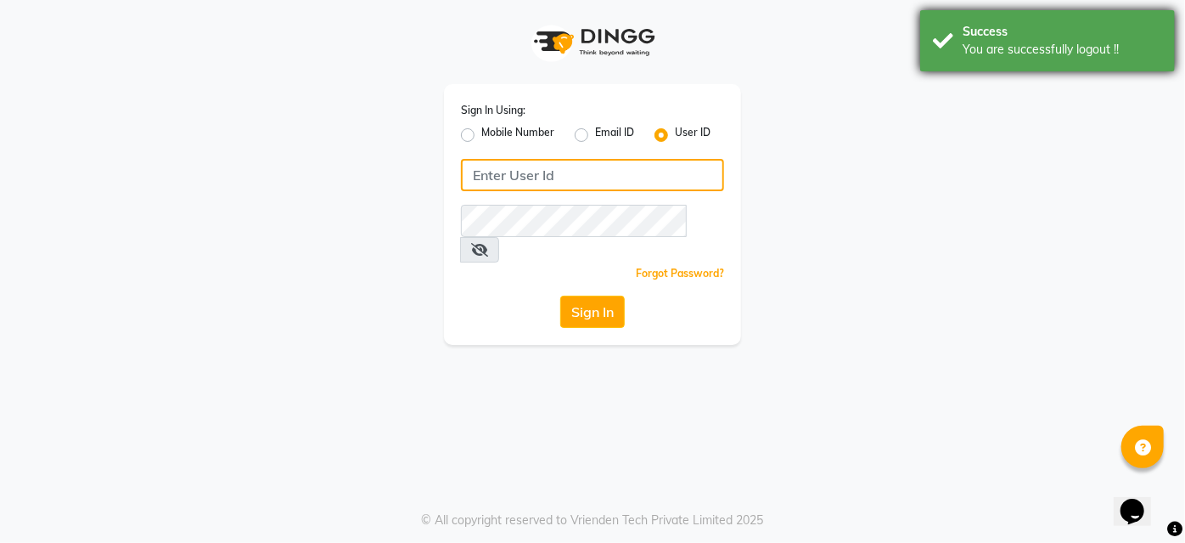
type input "Glome"
